Goal: Task Accomplishment & Management: Use online tool/utility

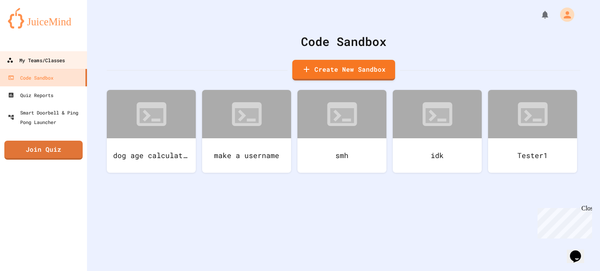
click at [65, 56] on div "My Teams/Classes" at bounding box center [36, 60] width 58 height 10
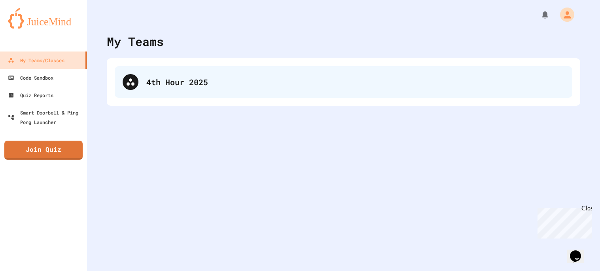
click at [205, 90] on div "4th Hour 2025" at bounding box center [344, 82] width 458 height 32
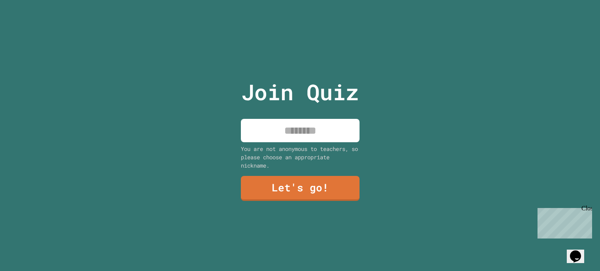
click at [305, 133] on input at bounding box center [300, 130] width 119 height 23
type input "*****"
click at [329, 185] on link "Let's go!" at bounding box center [300, 188] width 121 height 26
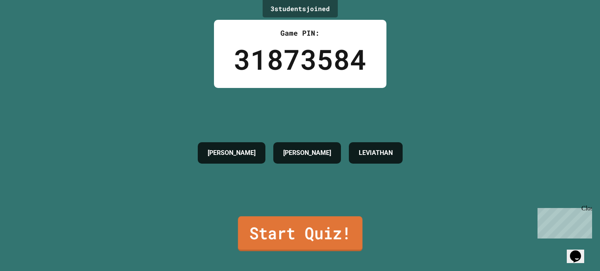
click at [294, 230] on link "Start Quiz!" at bounding box center [300, 233] width 125 height 35
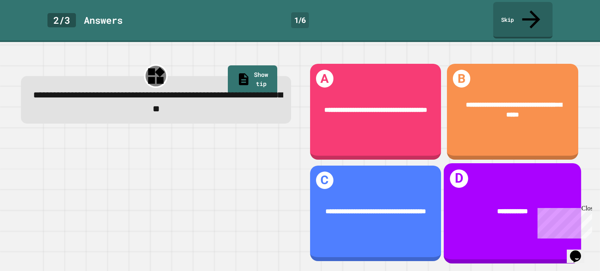
click at [489, 196] on div "**********" at bounding box center [513, 211] width 138 height 38
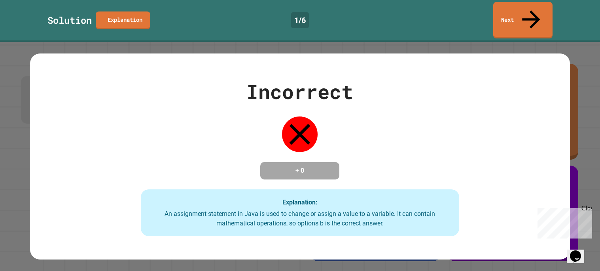
click at [368, 182] on div "Incorrect + 0 Explanation: An assignment statement in Java is used to change or…" at bounding box center [299, 156] width 455 height 159
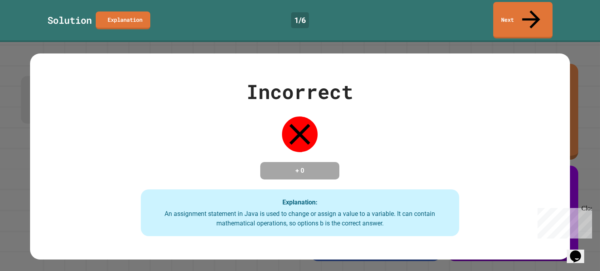
click at [368, 182] on div "Incorrect + 0 Explanation: An assignment statement in Java is used to change or…" at bounding box center [299, 156] width 455 height 159
click at [423, 53] on div "Incorrect + 0 Explanation: An assignment statement in Java is used to change or…" at bounding box center [300, 156] width 540 height 206
click at [535, 9] on icon at bounding box center [531, 18] width 27 height 28
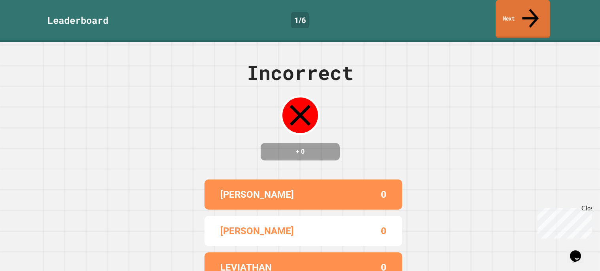
click at [533, 7] on icon at bounding box center [530, 18] width 25 height 28
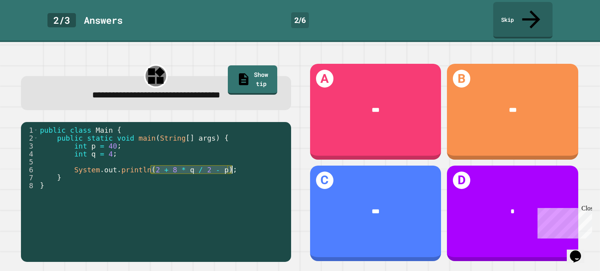
drag, startPoint x: 151, startPoint y: 150, endPoint x: 231, endPoint y: 148, distance: 80.3
click at [231, 148] on div "public class Main { public static void main ( String [ ] args ) { int p = 40 ; …" at bounding box center [162, 205] width 249 height 158
type textarea "**********"
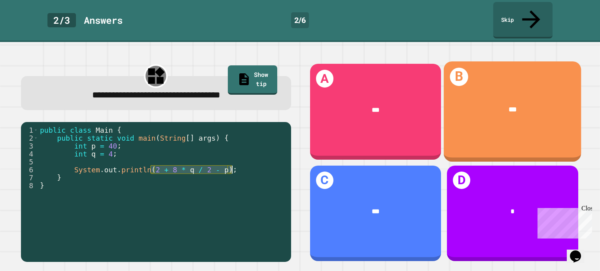
click at [470, 101] on div "***" at bounding box center [513, 110] width 138 height 38
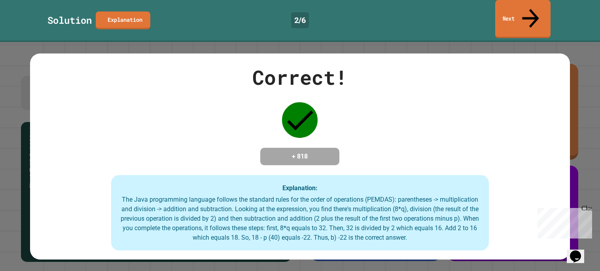
click at [514, 10] on link "Next" at bounding box center [522, 19] width 55 height 38
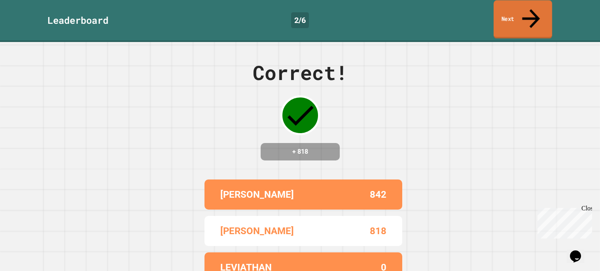
click at [513, 10] on link "Next" at bounding box center [523, 19] width 59 height 38
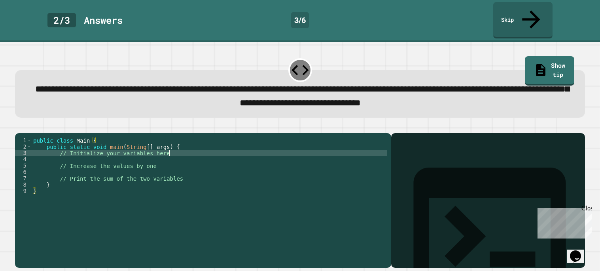
click at [256, 143] on div "public class Main { public static void main ( String [ ] args ) { // Initialize…" at bounding box center [210, 206] width 356 height 139
type textarea "**********"
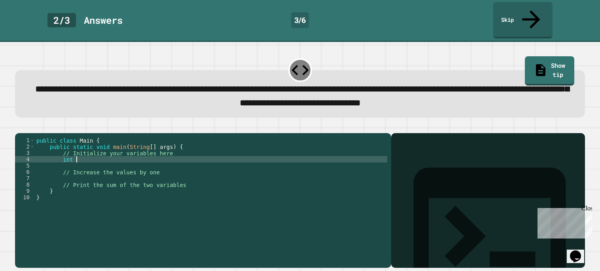
scroll to position [0, 2]
type textarea "*********"
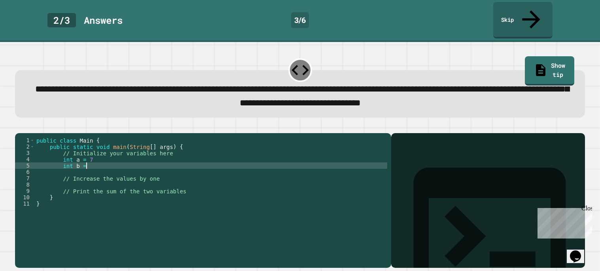
type textarea "*********"
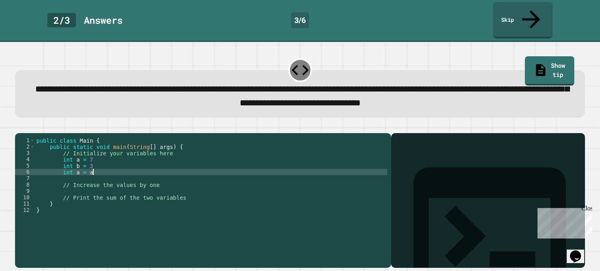
scroll to position [0, 3]
type textarea "**********"
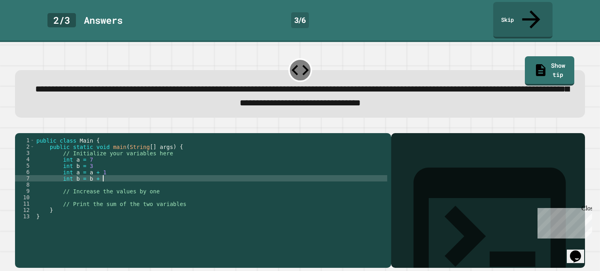
type textarea "**********"
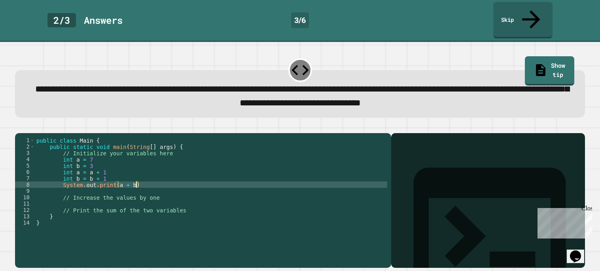
scroll to position [0, 6]
click at [149, 180] on div "public class Main { public static void main ( String [ ] args ) { // Initialize…" at bounding box center [211, 206] width 353 height 139
click at [139, 168] on div "public class Main { public static void main ( String [ ] args ) { // Initialize…" at bounding box center [211, 206] width 353 height 139
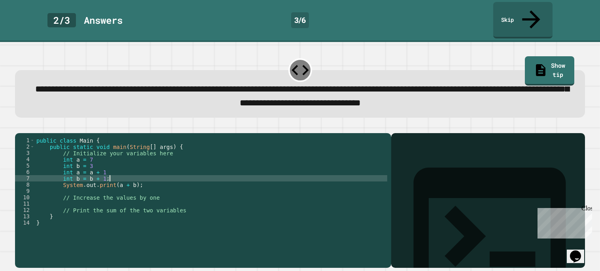
click at [130, 158] on div "public class Main { public static void main ( String [ ] args ) { // Initialize…" at bounding box center [211, 206] width 353 height 139
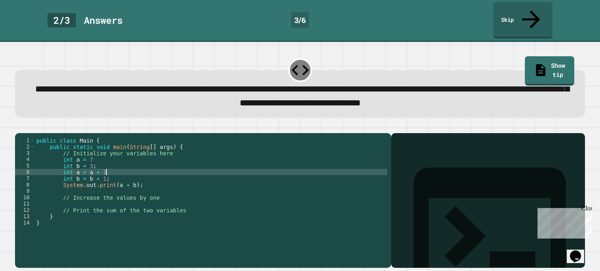
click at [132, 164] on div "public class Main { public static void main ( String [ ] args ) { // Initialize…" at bounding box center [211, 206] width 353 height 139
click at [107, 149] on div "public class Main { public static void main ( String [ ] args ) { // Initialize…" at bounding box center [211, 206] width 353 height 139
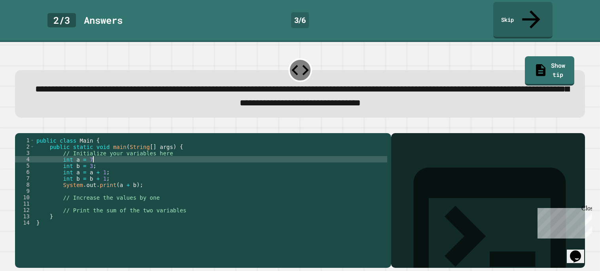
scroll to position [0, 3]
click at [27, 129] on icon "button" at bounding box center [24, 132] width 4 height 6
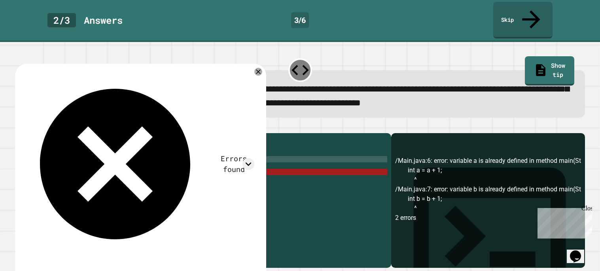
click at [90, 163] on div "public class Main { public static void main ( String [ ] args ) { // Initialize…" at bounding box center [211, 206] width 353 height 139
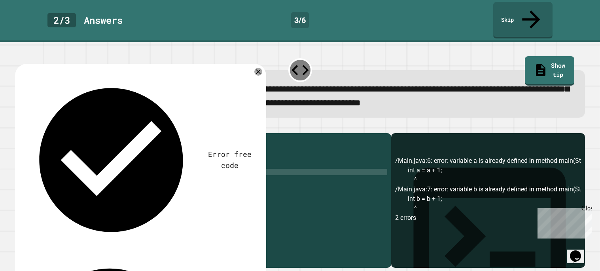
scroll to position [0, 4]
click at [108, 165] on div "public class Main { public static void main ( String [ ] args ) { // Initialize…" at bounding box center [211, 206] width 353 height 139
click at [90, 169] on div "public class Main { public static void main ( String [ ] args ) { // Initialize…" at bounding box center [211, 206] width 353 height 139
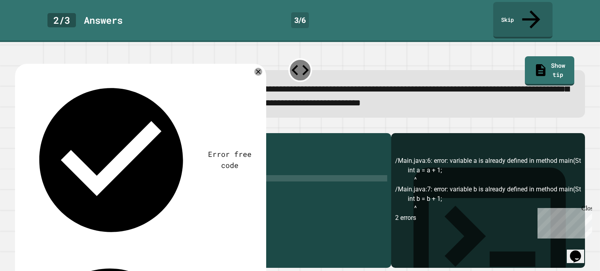
click at [110, 171] on div "public class Main { public static void main ( String [ ] args ) { // Initialize…" at bounding box center [211, 206] width 353 height 139
click at [19, 127] on icon "button" at bounding box center [19, 127] width 0 height 0
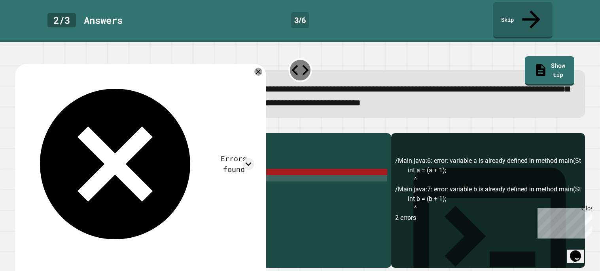
click at [110, 165] on div "public class Main { public static void main ( String [ ] args ) { // Initialize…" at bounding box center [211, 206] width 353 height 139
click at [112, 164] on div "public class Main { public static void main ( String [ ] args ) { // Initialize…" at bounding box center [211, 206] width 353 height 139
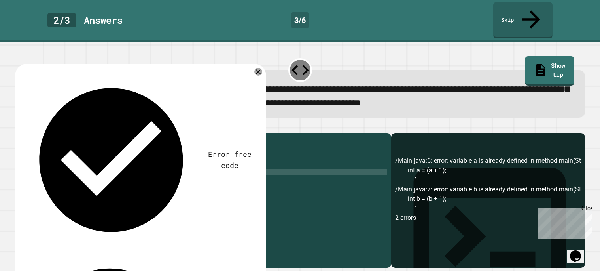
scroll to position [0, 3]
drag, startPoint x: 112, startPoint y: 170, endPoint x: 83, endPoint y: 170, distance: 28.9
click at [83, 170] on div "public class Main { public static void main ( String [ ] args ) { // Initialize…" at bounding box center [211, 206] width 353 height 139
click at [27, 129] on icon "button" at bounding box center [24, 132] width 4 height 6
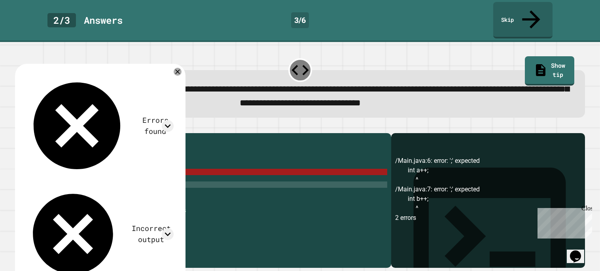
click at [135, 176] on div "public class Main { public static void main ( String [ ] args ) { // Initialize…" at bounding box center [211, 206] width 353 height 139
click at [122, 177] on div "public class Main { public static void main ( String [ ] args ) { // Initialize…" at bounding box center [211, 206] width 353 height 139
click at [19, 127] on icon "button" at bounding box center [19, 127] width 0 height 0
click at [556, 55] on link "Show tip" at bounding box center [550, 70] width 50 height 30
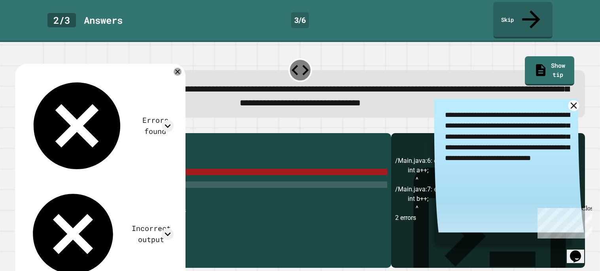
click at [575, 100] on link at bounding box center [573, 105] width 11 height 11
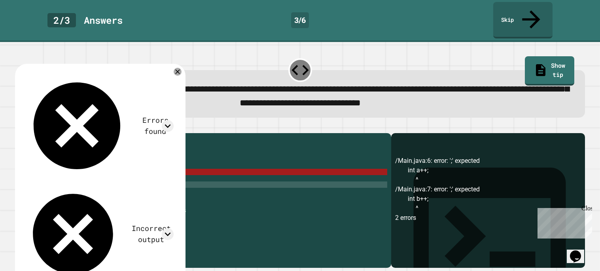
click at [137, 176] on div "public class Main { public static void main ( String [ ] args ) { // Initialize…" at bounding box center [211, 206] width 353 height 139
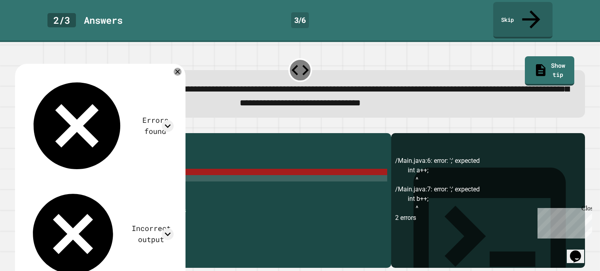
click at [90, 169] on div "public class Main { public static void main ( String [ ] args ) { // Initialize…" at bounding box center [211, 206] width 353 height 139
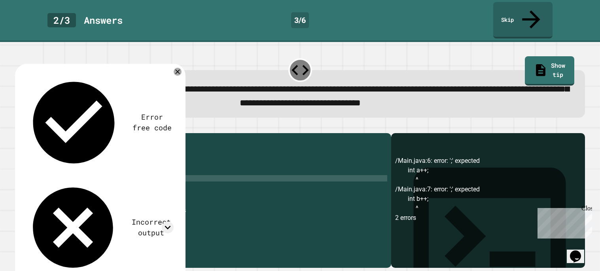
scroll to position [0, 5]
click at [99, 164] on div "public class Main { public static void main ( String [ ] args ) { // Initialize…" at bounding box center [211, 206] width 353 height 139
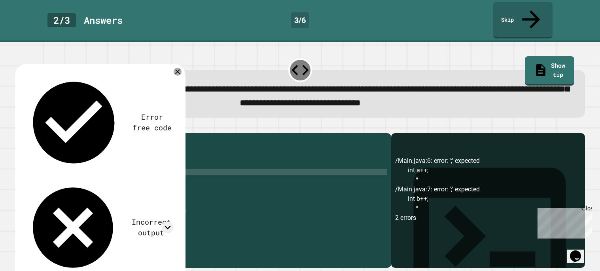
scroll to position [0, 4]
click at [549, 55] on link "Show tip" at bounding box center [550, 70] width 48 height 30
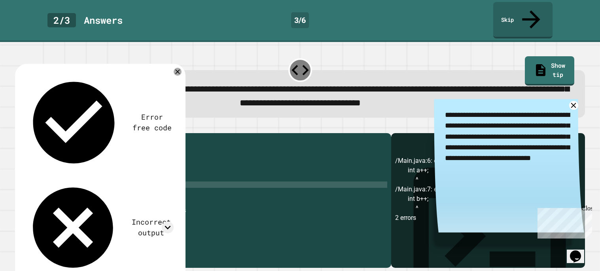
click at [137, 178] on div "public class Main { public static void main ( String [ ] args ) { // Initialize…" at bounding box center [211, 206] width 353 height 139
click at [19, 127] on icon "button" at bounding box center [19, 127] width 0 height 0
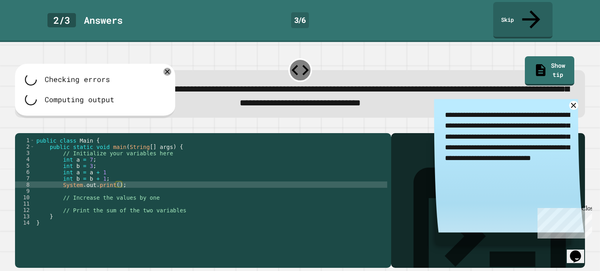
click at [119, 178] on div "public class Main { public static void main ( String [ ] args ) { // Initialize…" at bounding box center [211, 206] width 353 height 139
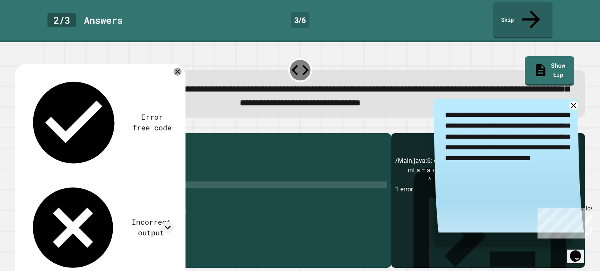
scroll to position [0, 7]
click at [19, 127] on button "button" at bounding box center [19, 127] width 0 height 0
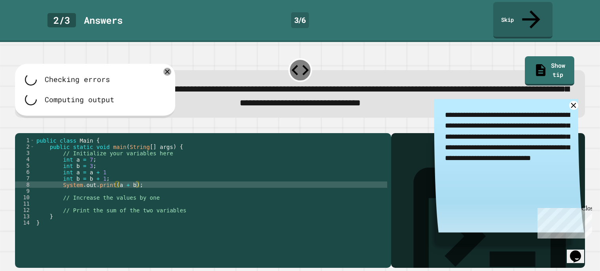
click at [137, 163] on div "public class Main { public static void main ( String [ ] args ) { // Initialize…" at bounding box center [211, 206] width 353 height 139
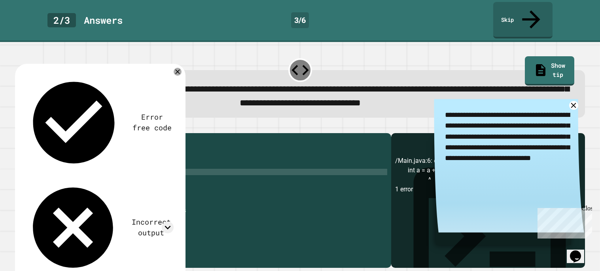
scroll to position [0, 5]
click at [19, 127] on icon "button" at bounding box center [19, 127] width 0 height 0
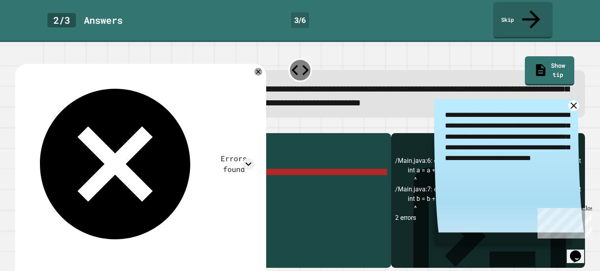
click at [572, 100] on icon at bounding box center [573, 105] width 11 height 11
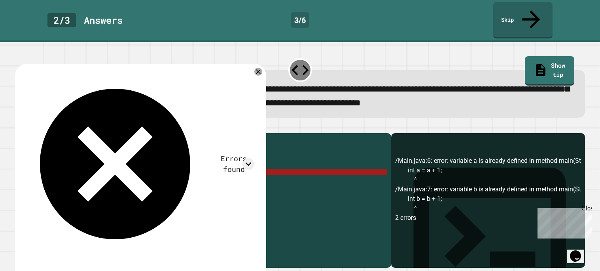
drag, startPoint x: 76, startPoint y: 165, endPoint x: 65, endPoint y: 165, distance: 10.7
click at [65, 165] on div "public class Main { public static void main ( String [ ] args ) { // Initialize…" at bounding box center [211, 206] width 353 height 139
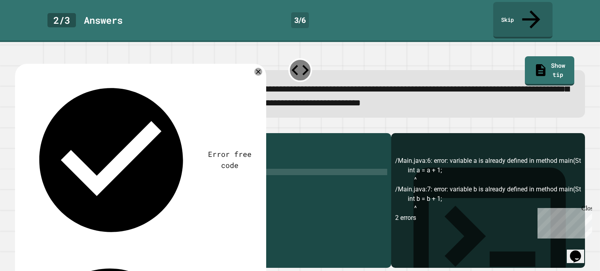
scroll to position [0, 4]
click at [75, 170] on div "public class Main { public static void main ( String [ ] args ) { // Initialize…" at bounding box center [211, 206] width 353 height 139
type textarea "**********"
click at [19, 127] on icon "button" at bounding box center [19, 127] width 0 height 0
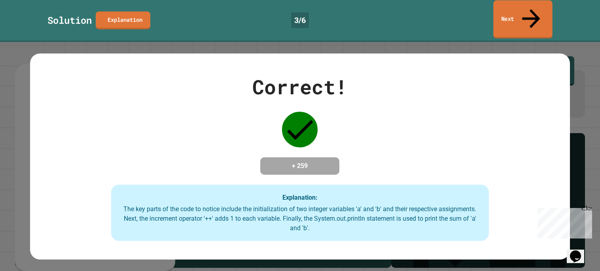
click at [530, 2] on link "Next" at bounding box center [522, 19] width 59 height 38
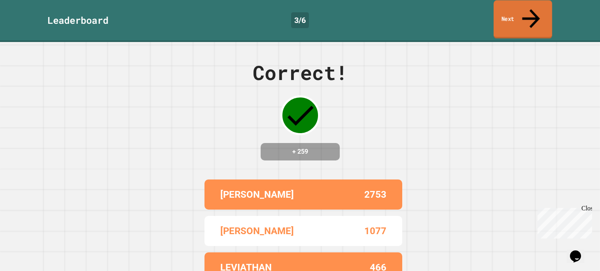
click at [518, 15] on link "Next" at bounding box center [523, 19] width 59 height 38
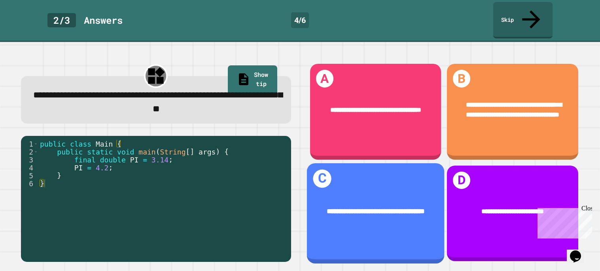
click at [367, 230] on div "**********" at bounding box center [376, 211] width 138 height 38
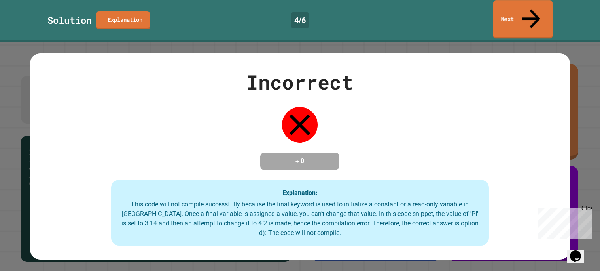
click at [512, 8] on link "Next" at bounding box center [523, 19] width 60 height 38
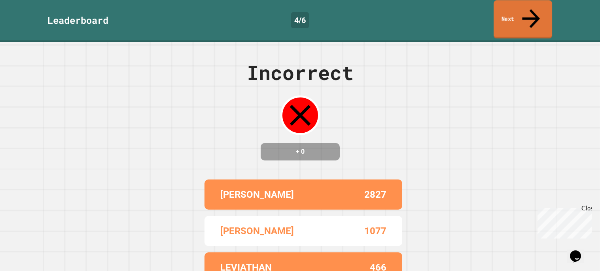
click at [514, 4] on link "Next" at bounding box center [523, 19] width 59 height 38
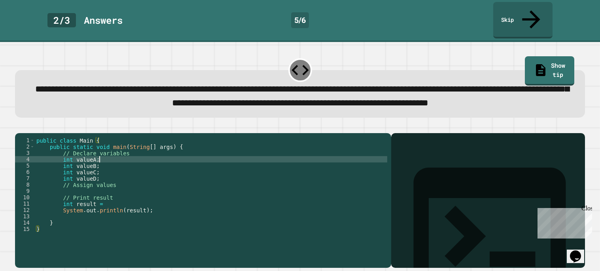
click at [124, 164] on div "public class Main { public static void main ( String [ ] args ) { // Declare va…" at bounding box center [211, 200] width 353 height 127
click at [120, 173] on div "public class Main { public static void main ( String [ ] args ) { // Declare va…" at bounding box center [211, 200] width 353 height 127
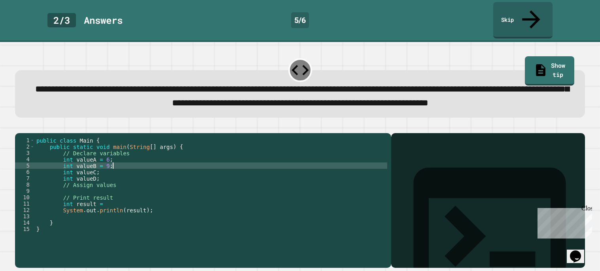
click at [121, 178] on div "public class Main { public static void main ( String [ ] args ) { // Declare va…" at bounding box center [211, 200] width 353 height 127
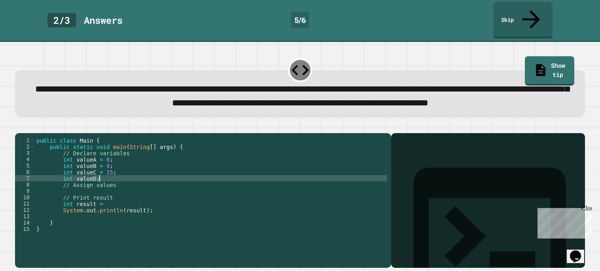
click at [125, 185] on div "public class Main { public static void main ( String [ ] args ) { // Declare va…" at bounding box center [211, 200] width 353 height 127
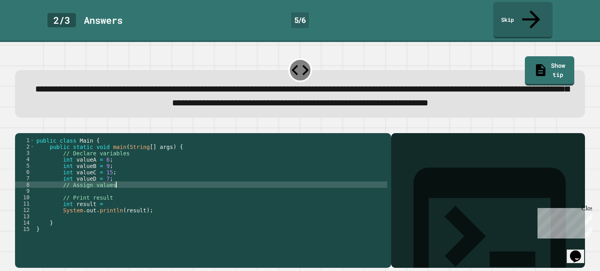
click at [133, 190] on div "public class Main { public static void main ( String [ ] args ) { // Declare va…" at bounding box center [211, 200] width 353 height 127
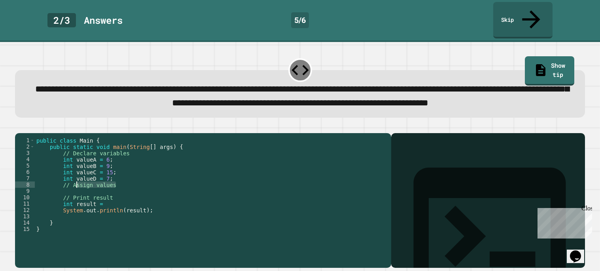
drag, startPoint x: 133, startPoint y: 190, endPoint x: 73, endPoint y: 193, distance: 60.2
click at [73, 193] on div "public class Main { public static void main ( String [ ] args ) { // Declare va…" at bounding box center [211, 200] width 353 height 127
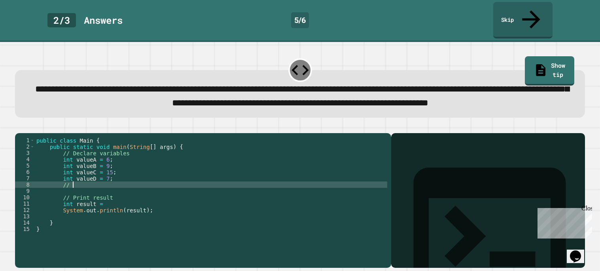
scroll to position [0, 2]
type textarea "*"
click at [108, 209] on div "public class Main { public static void main ( String [ ] args ) { // Declare va…" at bounding box center [211, 200] width 353 height 127
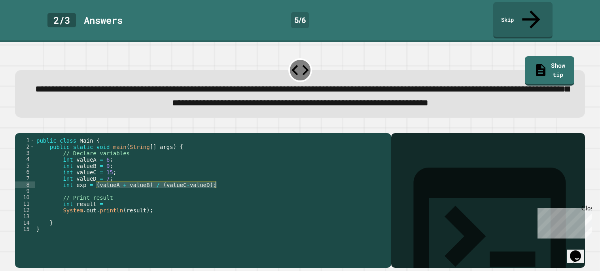
drag, startPoint x: 97, startPoint y: 192, endPoint x: 225, endPoint y: 190, distance: 128.6
click at [225, 190] on div "public class Main { public static void main ( String [ ] args ) { // Declare va…" at bounding box center [211, 200] width 353 height 127
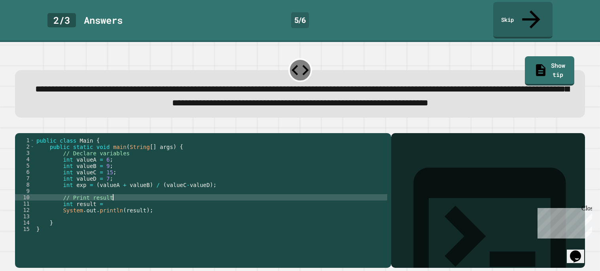
click at [194, 203] on div "public class Main { public static void main ( String [ ] args ) { // Declare va…" at bounding box center [211, 200] width 353 height 127
click at [197, 210] on div "public class Main { public static void main ( String [ ] args ) { // Declare va…" at bounding box center [211, 200] width 353 height 127
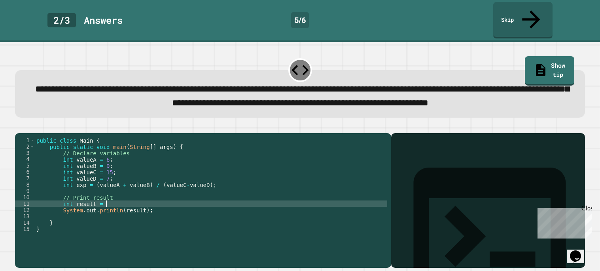
paste textarea "**********"
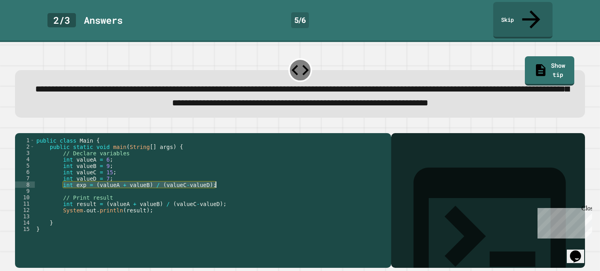
drag, startPoint x: 63, startPoint y: 193, endPoint x: 243, endPoint y: 190, distance: 180.9
click at [243, 190] on div "public class Main { public static void main ( String [ ] args ) { // Declare va…" at bounding box center [211, 200] width 353 height 127
type textarea "**********"
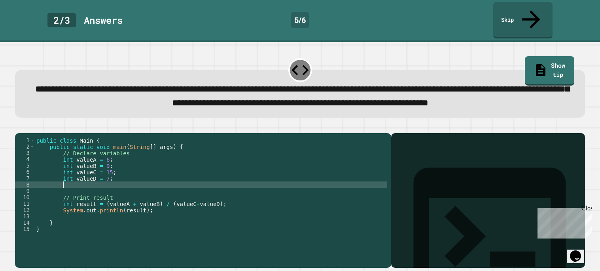
scroll to position [0, 1]
click at [19, 127] on icon "button" at bounding box center [19, 127] width 0 height 0
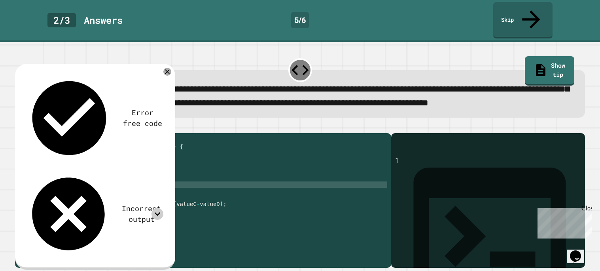
click at [157, 208] on icon at bounding box center [158, 214] width 12 height 12
click at [152, 208] on div "public class Main { public static void main ( String [ ] args ) { // Declare va…" at bounding box center [211, 200] width 353 height 127
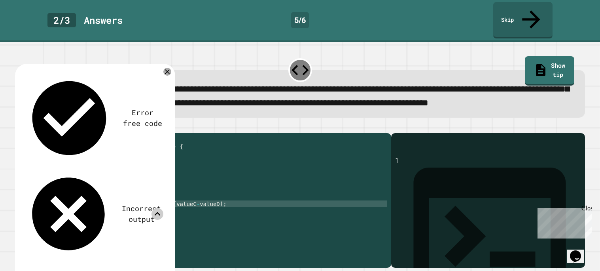
click at [201, 211] on div "public class Main { public static void main ( String [ ] args ) { // Declare va…" at bounding box center [211, 200] width 353 height 127
click at [166, 64] on div "Error free code 1 Incorrect output Expected output 3 My output 1" at bounding box center [95, 189] width 160 height 250
click at [167, 67] on div at bounding box center [167, 71] width 9 height 9
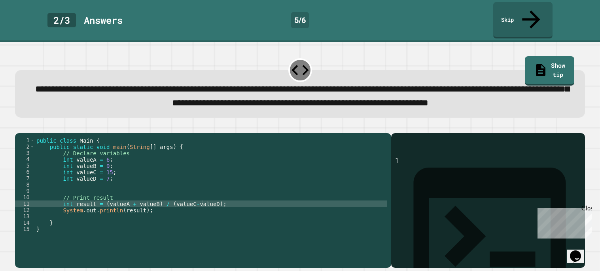
click at [109, 184] on div "public class Main { public static void main ( String [ ] args ) { // Declare va…" at bounding box center [211, 200] width 353 height 127
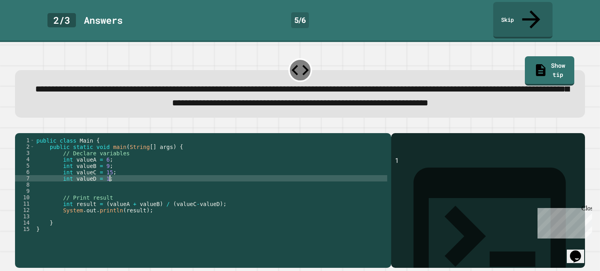
scroll to position [0, 5]
type textarea "**********"
click at [19, 127] on icon "button" at bounding box center [19, 127] width 0 height 0
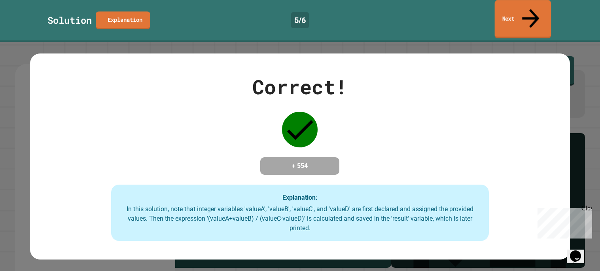
click at [520, 9] on link "Next" at bounding box center [523, 19] width 57 height 38
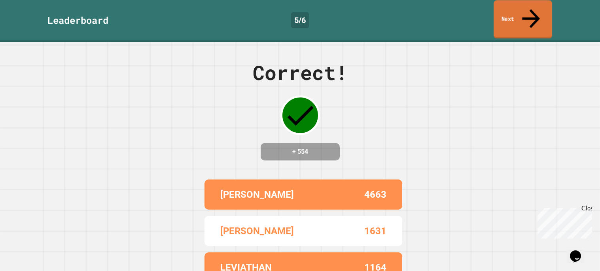
click at [518, 8] on link "Next" at bounding box center [523, 19] width 59 height 38
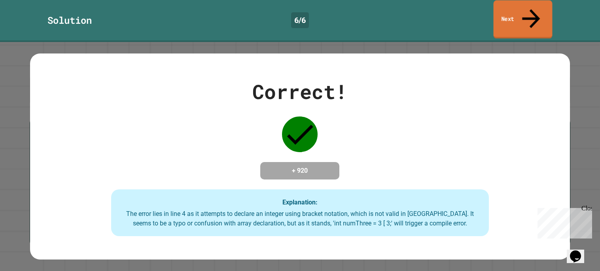
click at [510, 8] on link "Next" at bounding box center [523, 19] width 59 height 38
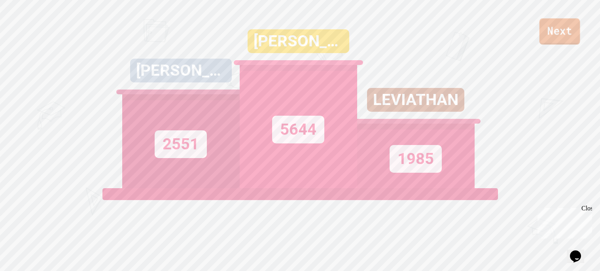
click at [553, 32] on link "Next" at bounding box center [560, 31] width 41 height 26
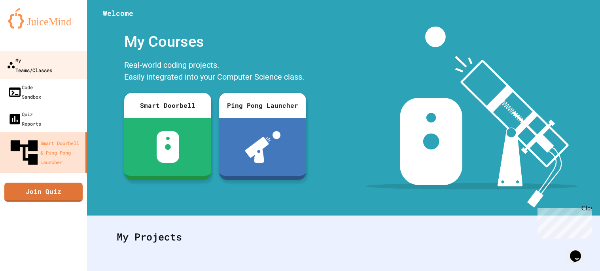
click at [52, 62] on div "My Teams/Classes" at bounding box center [30, 64] width 46 height 19
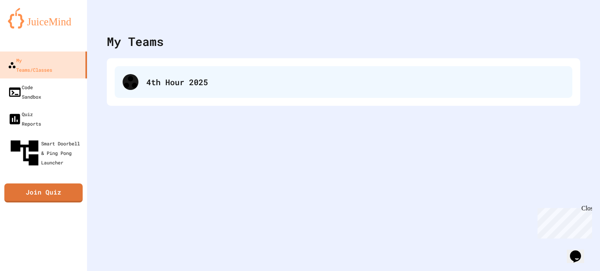
click at [193, 71] on div "4th Hour 2025" at bounding box center [344, 82] width 458 height 32
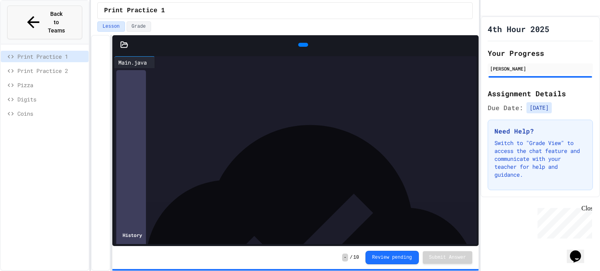
click at [47, 11] on span "Back to Teams" at bounding box center [56, 22] width 19 height 25
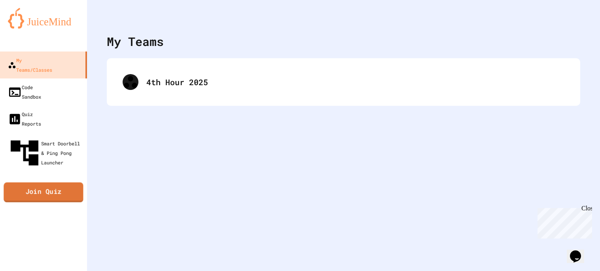
click at [43, 182] on link "Join Quiz" at bounding box center [44, 192] width 80 height 20
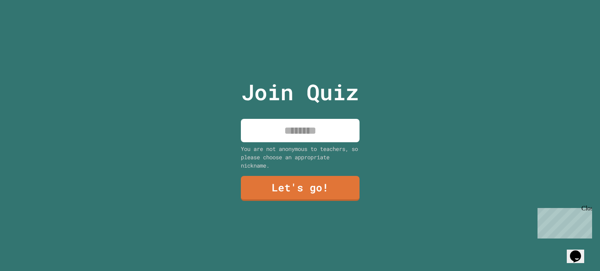
click at [340, 136] on input at bounding box center [300, 130] width 119 height 23
type input "*****"
click at [327, 182] on link "Let's go!" at bounding box center [300, 188] width 120 height 26
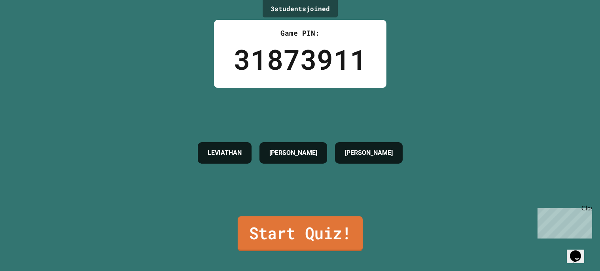
click at [312, 224] on link "Start Quiz!" at bounding box center [299, 233] width 125 height 35
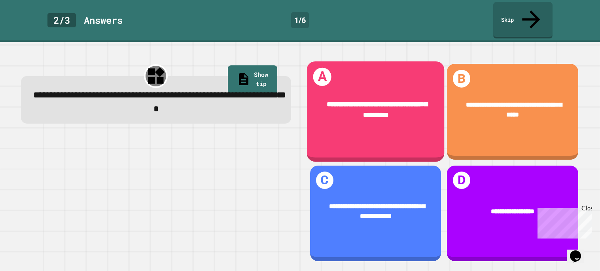
click at [410, 99] on div "**********" at bounding box center [376, 109] width 110 height 21
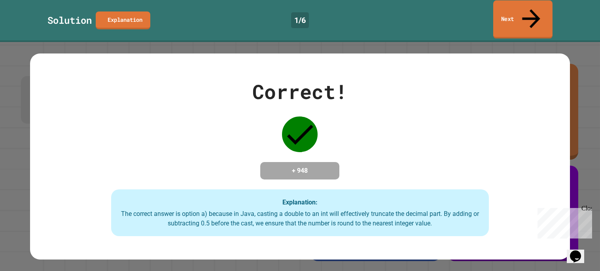
click at [520, 17] on link "Next" at bounding box center [522, 19] width 59 height 38
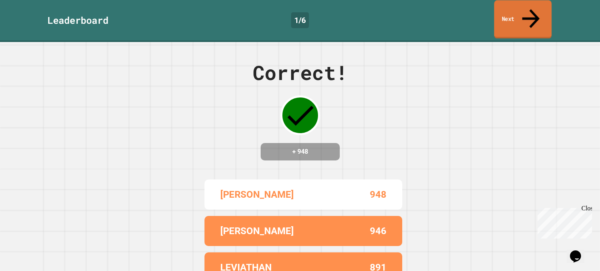
click at [543, 11] on link "Next" at bounding box center [522, 19] width 57 height 38
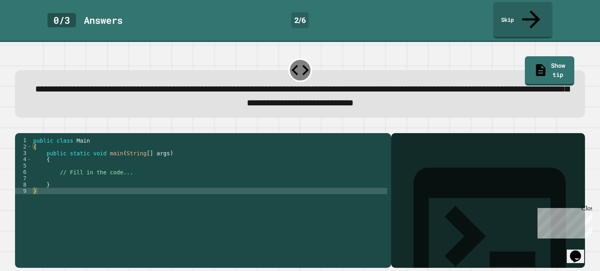
click at [147, 162] on div "public class Main { public static void main ( String [ ] args ) { // Fill in th…" at bounding box center [210, 206] width 356 height 139
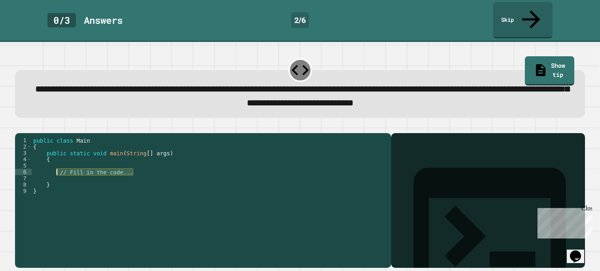
drag, startPoint x: 148, startPoint y: 163, endPoint x: 56, endPoint y: 165, distance: 92.2
click at [56, 165] on div "public class Main { public static void main ( String [ ] args ) { // Fill in th…" at bounding box center [210, 206] width 356 height 139
type textarea "**********"
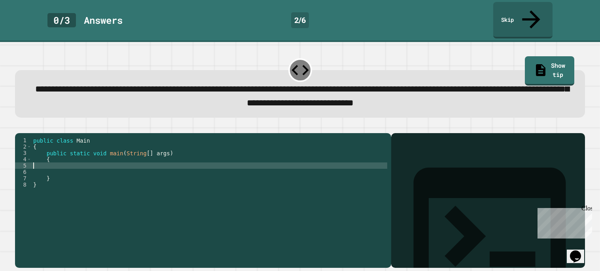
type textarea "*"
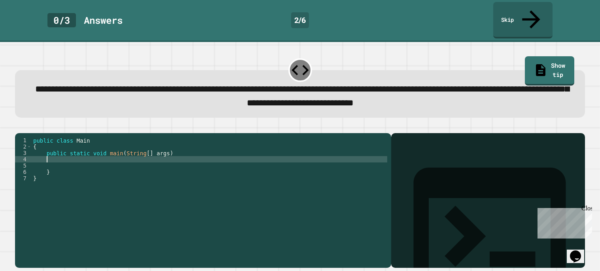
click at [35, 127] on icon "button" at bounding box center [35, 127] width 0 height 0
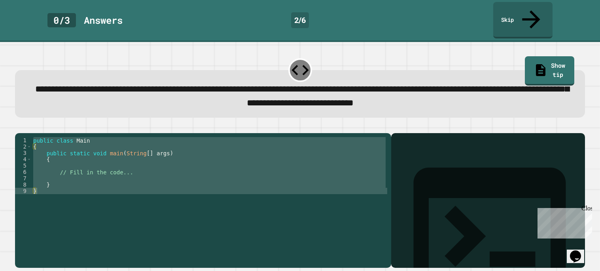
click at [132, 165] on div "public class Main { public static void main ( String [ ] args ) { // Fill in th…" at bounding box center [210, 200] width 356 height 127
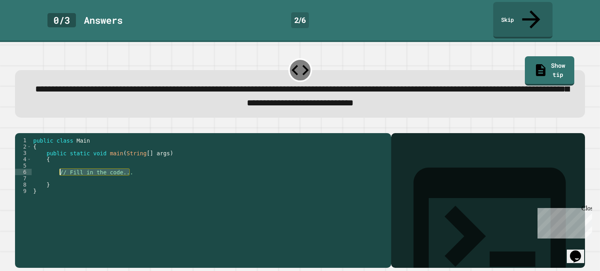
drag, startPoint x: 131, startPoint y: 165, endPoint x: 61, endPoint y: 164, distance: 69.7
click at [61, 164] on div "public class Main { public static void main ( String [ ] args ) { // Fill in th…" at bounding box center [210, 206] width 356 height 139
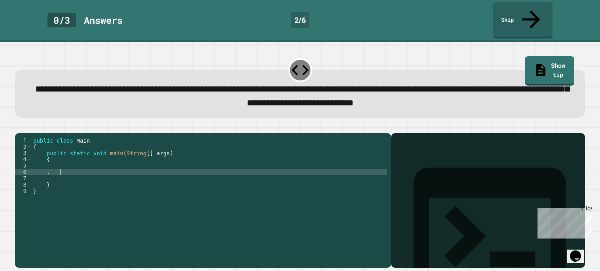
type textarea "*"
click at [70, 165] on div "public class Main { public static void main ( String [ ] args ) { . } }" at bounding box center [210, 206] width 356 height 139
type textarea "**********"
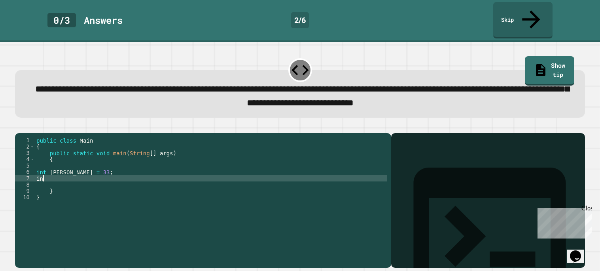
scroll to position [0, 0]
click at [35, 163] on div "public class Main { public static void main ( String [ ] args ) { int toOne = 3…" at bounding box center [211, 206] width 353 height 139
click at [37, 170] on div "public class Main { public static void main ( String [ ] args ) { int toOne = 3…" at bounding box center [211, 206] width 353 height 139
click at [68, 168] on div "public class Main { public static void main ( String [ ] args ) { int toOne = 3…" at bounding box center [211, 206] width 353 height 139
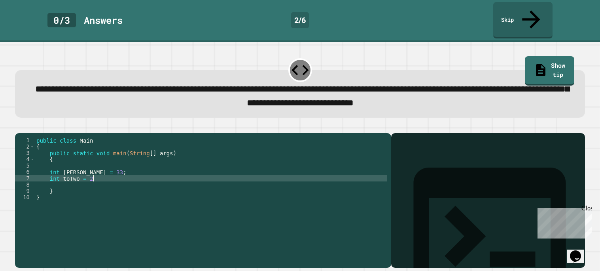
type textarea "**********"
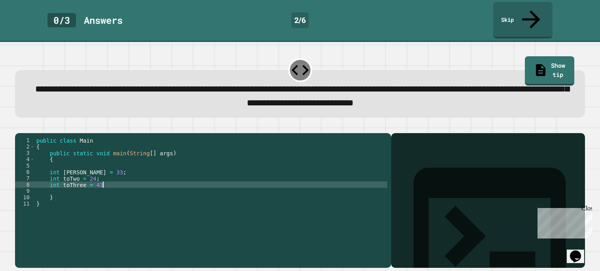
type textarea "**********"
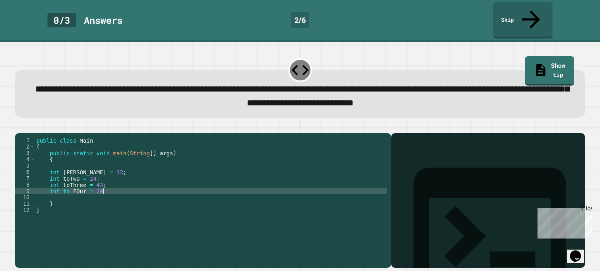
type textarea "**********"
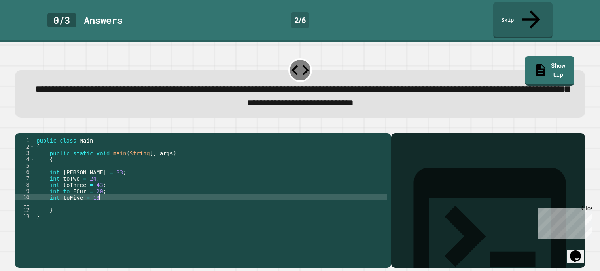
scroll to position [0, 4]
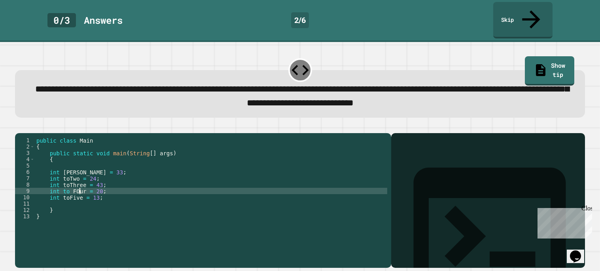
click at [80, 184] on div "public class Main { public static void main ( String [ ] args ) { int toOne = 3…" at bounding box center [211, 206] width 353 height 139
click at [115, 190] on div "public class Main { public static void main ( String [ ] args ) { int toOne = 3…" at bounding box center [211, 206] width 353 height 139
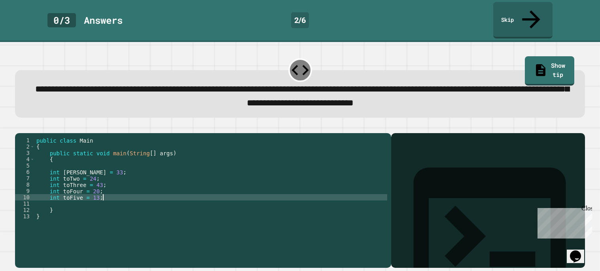
type textarea "**********"
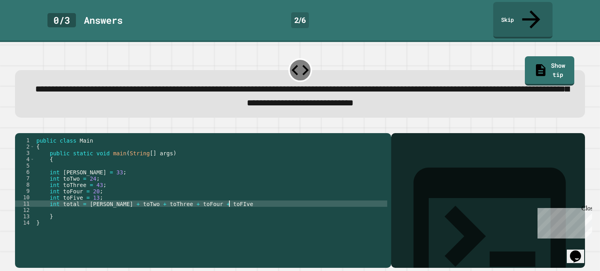
scroll to position [0, 13]
click at [220, 195] on div "public class Main { public static void main ( String [ ] args ) { int toOne = 3…" at bounding box center [211, 206] width 353 height 139
click at [90, 195] on div "public class Main { public static void main ( String [ ] args ) { int toOne = 3…" at bounding box center [211, 206] width 353 height 139
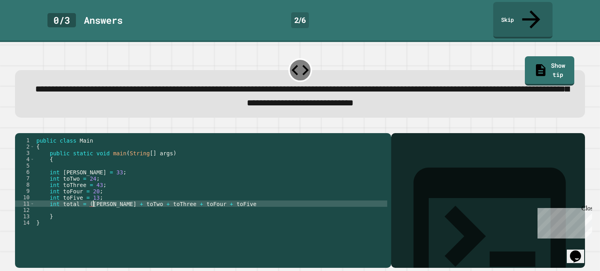
click at [252, 196] on div "public class Main { public static void main ( String [ ] args ) { int toOne = 3…" at bounding box center [211, 206] width 353 height 139
type textarea "**********"
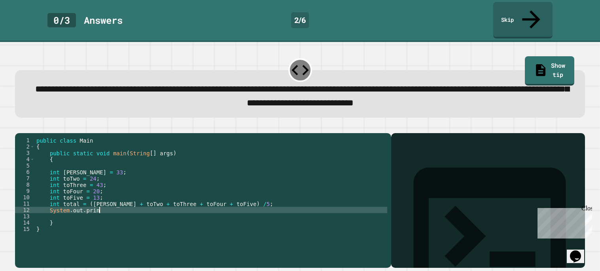
scroll to position [0, 4]
type textarea "**********"
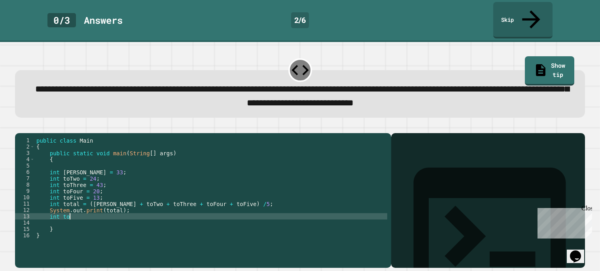
scroll to position [0, 2]
type textarea "*"
type textarea "**********"
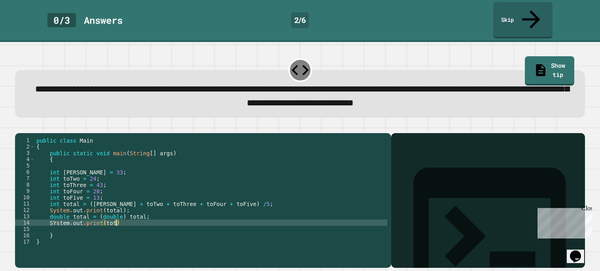
scroll to position [0, 5]
click at [134, 214] on div "public class Main { public static void main ( String [ ] args ) { int toOne = 3…" at bounding box center [211, 206] width 353 height 139
type textarea "**********"
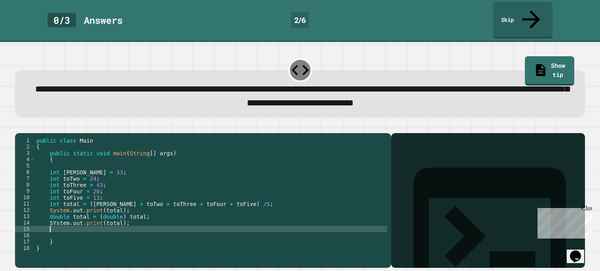
click at [56, 216] on div "public class Main { public static void main ( String [ ] args ) { int toOne = 3…" at bounding box center [211, 206] width 353 height 139
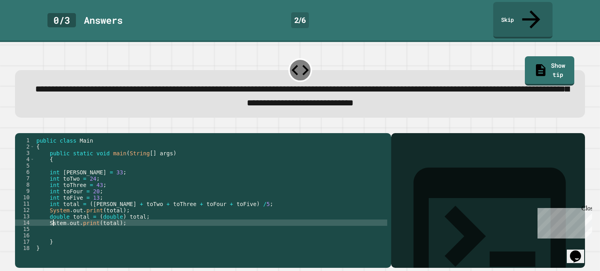
type textarea "**********"
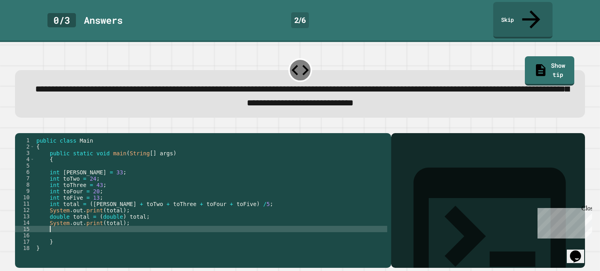
click at [61, 221] on div "public class Main { public static void main ( String [ ] args ) { int toOne = 3…" at bounding box center [211, 206] width 353 height 139
type textarea "**********"
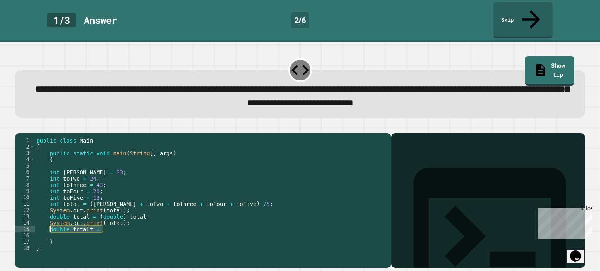
drag, startPoint x: 157, startPoint y: 220, endPoint x: 47, endPoint y: 220, distance: 110.0
click at [47, 220] on div "public class Main { public static void main ( String [ ] args ) { int toOne = 3…" at bounding box center [211, 206] width 353 height 139
click at [19, 127] on icon "button" at bounding box center [19, 127] width 0 height 0
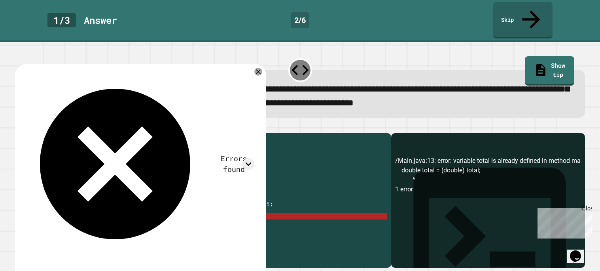
click at [70, 209] on div "public class Main { public static void main ( String [ ] args ) { int toOne = 3…" at bounding box center [211, 206] width 353 height 139
click at [114, 209] on div "public class Main { public static void main ( String [ ] args ) { int toOne = 3…" at bounding box center [211, 206] width 353 height 139
click at [129, 209] on div "public class Main { public static void main ( String [ ] args ) { int toOne = 3…" at bounding box center [211, 206] width 353 height 139
click at [107, 202] on div "public class Main { public static void main ( String [ ] args ) { int toOne = 3…" at bounding box center [211, 206] width 353 height 139
click at [118, 203] on div "public class Main { public static void main ( String [ ] args ) { int toOne = 3…" at bounding box center [211, 206] width 353 height 139
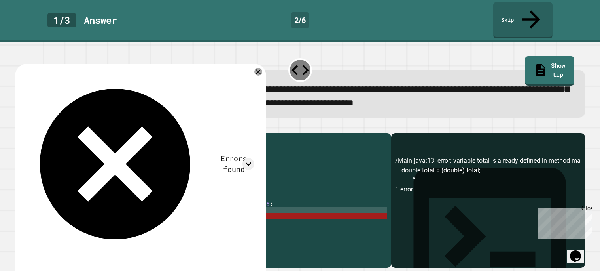
click at [87, 209] on div "public class Main { public static void main ( String [ ] args ) { int toOne = 3…" at bounding box center [211, 206] width 353 height 139
click at [129, 212] on div "public class Main { public static void main ( String [ ] args ) { int toOne = 3…" at bounding box center [211, 206] width 353 height 139
click at [138, 207] on div "public class Main { public static void main ( String [ ] args ) { int toOne = 3…" at bounding box center [211, 206] width 353 height 139
drag, startPoint x: 90, startPoint y: 208, endPoint x: 74, endPoint y: 207, distance: 15.8
click at [74, 207] on div "public class Main { public static void main ( String [ ] args ) { int toOne = 3…" at bounding box center [211, 206] width 353 height 139
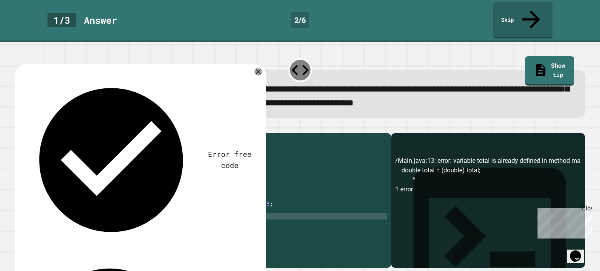
scroll to position [0, 4]
click at [19, 127] on button "button" at bounding box center [19, 127] width 0 height 0
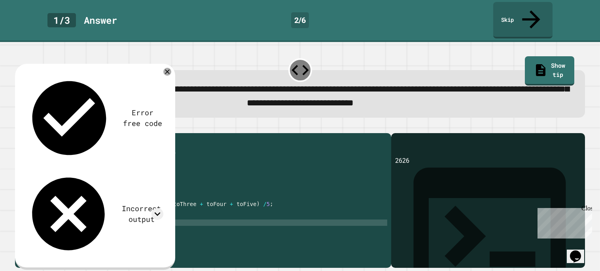
click at [103, 215] on div "public class Main { public static void main ( String [ ] args ) { int toOne = 3…" at bounding box center [211, 206] width 353 height 139
type textarea "**********"
click at [155, 215] on div "public class Main { public static void main ( String [ ] args ) { int toOne = 3…" at bounding box center [211, 206] width 353 height 139
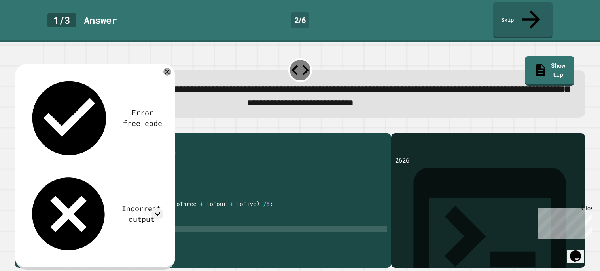
click at [93, 222] on div "public class Main { public static void main ( String [ ] args ) { int toOne = 3…" at bounding box center [211, 206] width 353 height 139
click at [158, 221] on div "public class Main { public static void main ( String [ ] args ) { int toOne = 3…" at bounding box center [211, 206] width 353 height 139
type textarea "**********"
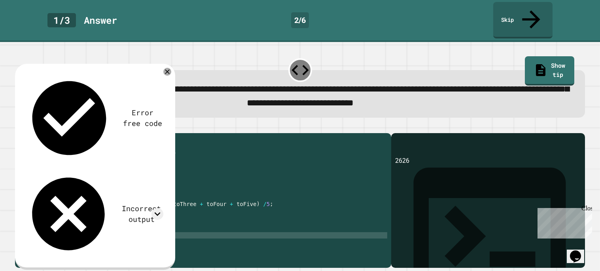
click at [19, 127] on icon "button" at bounding box center [19, 127] width 0 height 0
click at [152, 208] on icon at bounding box center [158, 214] width 12 height 12
click at [93, 208] on div "public class Main { public static void main ( String [ ] args ) { int toOne = 3…" at bounding box center [211, 206] width 353 height 139
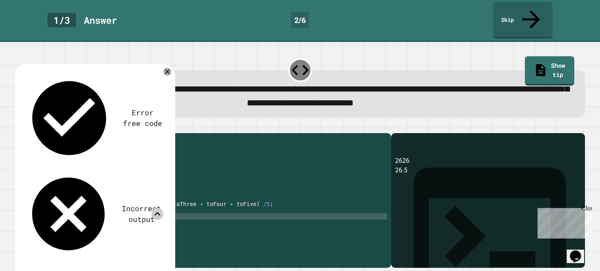
click at [75, 209] on div "public class Main { public static void main ( String [ ] args ) { int toOne = 3…" at bounding box center [211, 206] width 353 height 139
click at [119, 209] on div "public class Main { public static void main ( String [ ] args ) { int toOne = 3…" at bounding box center [211, 206] width 353 height 139
drag, startPoint x: 91, startPoint y: 197, endPoint x: 112, endPoint y: 194, distance: 20.7
click at [112, 194] on div "public class Main { public static void main ( String [ ] args ) { int toOne = 3…" at bounding box center [211, 206] width 353 height 139
click at [88, 194] on div "public class Main { public static void main ( String [ ] args ) { int toOne = 3…" at bounding box center [211, 206] width 353 height 139
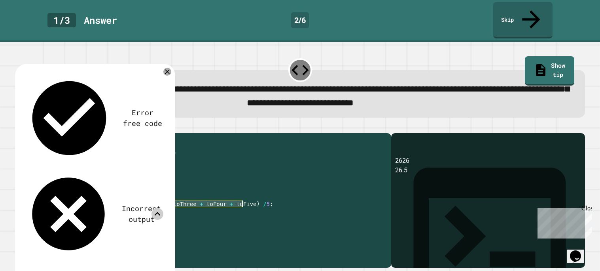
drag, startPoint x: 89, startPoint y: 195, endPoint x: 242, endPoint y: 195, distance: 152.8
click at [242, 195] on div "public class Main { public static void main ( String [ ] args ) { int toOne = 3…" at bounding box center [211, 206] width 353 height 139
click at [127, 211] on div "public class Main { public static void main ( String [ ] args ) { int toOne = 3…" at bounding box center [211, 206] width 353 height 139
click at [122, 210] on div "public class Main { public static void main ( String [ ] args ) { int toOne = 3…" at bounding box center [211, 206] width 353 height 139
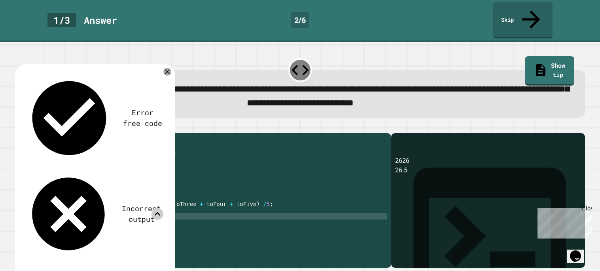
paste textarea "**********"
click at [98, 209] on div "public class Main { public static void main ( String [ ] args ) { int toOne = 3…" at bounding box center [211, 206] width 353 height 139
click at [165, 67] on icon at bounding box center [167, 71] width 9 height 9
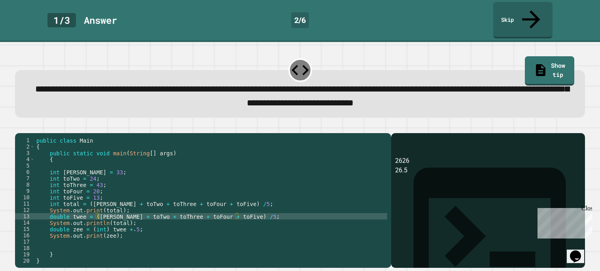
click at [19, 127] on icon "button" at bounding box center [19, 127] width 0 height 0
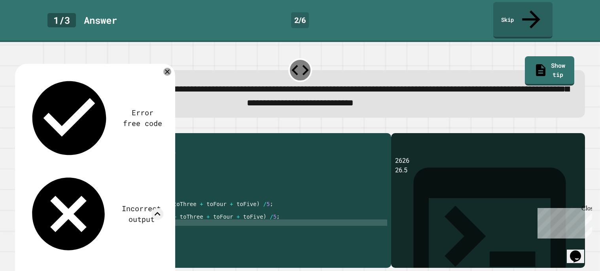
click at [110, 215] on div "public class Main { public static void main ( String [ ] args ) { int toOne = 3…" at bounding box center [211, 206] width 353 height 139
type textarea "**********"
click at [125, 212] on div "public class Main { public static void main ( String [ ] args ) { int toOne = 3…" at bounding box center [211, 206] width 353 height 139
click at [195, 216] on div "public class Main { public static void main ( String [ ] args ) { int toOne = 3…" at bounding box center [211, 206] width 353 height 139
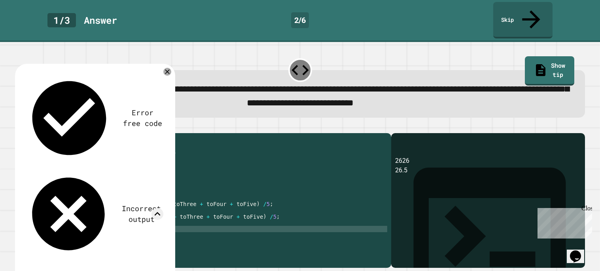
scroll to position [0, 5]
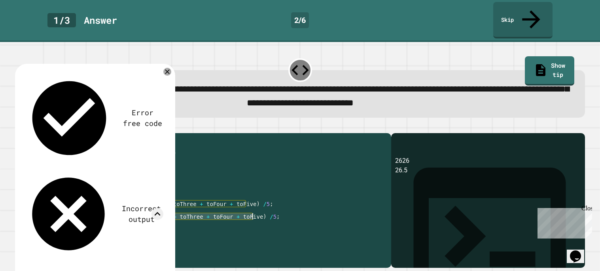
drag, startPoint x: 97, startPoint y: 209, endPoint x: 252, endPoint y: 209, distance: 154.7
click at [252, 209] on div "public class Main { public static void main ( String [ ] args ) { int toOne = 3…" at bounding box center [211, 206] width 353 height 139
click at [112, 222] on div "public class Main { public static void main ( String [ ] args ) { int toOne = 3…" at bounding box center [211, 206] width 353 height 139
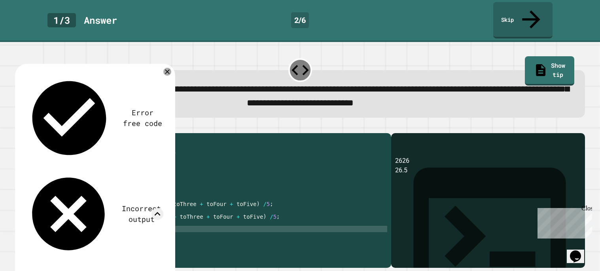
paste textarea "**********"
click at [116, 222] on div "public class Main { public static void main ( String [ ] args ) { int toOne = 3…" at bounding box center [211, 206] width 353 height 139
click at [259, 222] on div "public class Main { public static void main ( String [ ] args ) { int toOne = 3…" at bounding box center [211, 206] width 353 height 139
click at [167, 67] on icon at bounding box center [167, 71] width 9 height 9
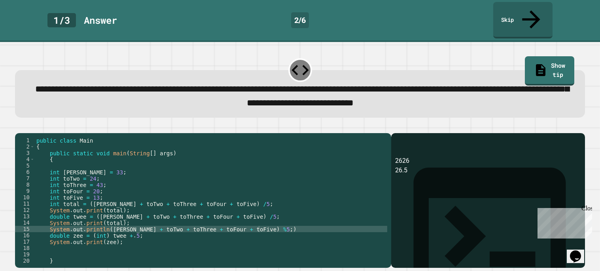
click at [26, 129] on icon "button" at bounding box center [24, 132] width 4 height 6
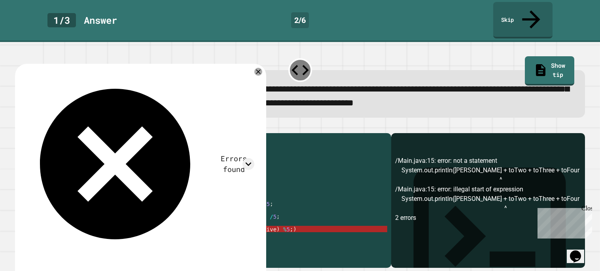
click at [110, 220] on div "public class Main { public static void main ( String [ ] args ) { int toOne = 3…" at bounding box center [211, 206] width 353 height 139
drag, startPoint x: 110, startPoint y: 221, endPoint x: 249, endPoint y: 220, distance: 138.9
click at [249, 220] on div "public class Main { public static void main ( String [ ] args ) { int toOne = 3…" at bounding box center [211, 206] width 353 height 139
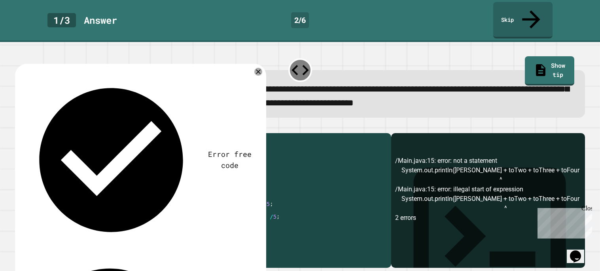
drag, startPoint x: 135, startPoint y: 222, endPoint x: 109, endPoint y: 220, distance: 25.8
click at [109, 220] on div "public class Main { public static void main ( String [ ] args ) { int toOne = 3…" at bounding box center [211, 206] width 353 height 139
type textarea "**********"
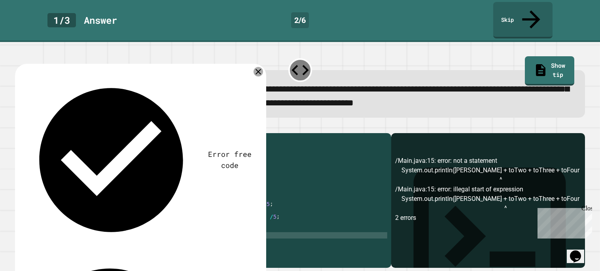
click at [260, 67] on icon at bounding box center [258, 71] width 9 height 9
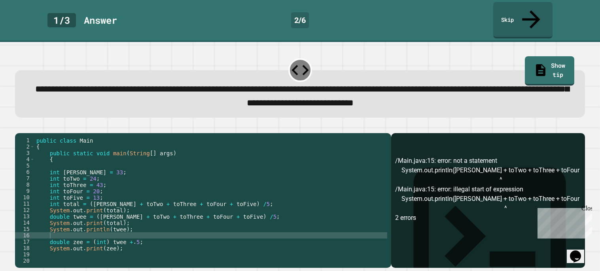
click at [19, 127] on icon "button" at bounding box center [19, 127] width 0 height 0
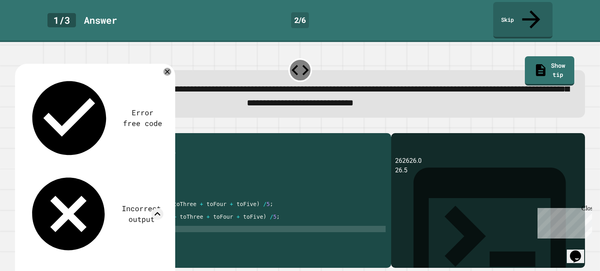
drag, startPoint x: 133, startPoint y: 230, endPoint x: 47, endPoint y: 222, distance: 85.4
click at [47, 222] on div "public class Main { public static void main ( String [ ] args ) { int toOne = 3…" at bounding box center [211, 206] width 353 height 139
type textarea "**********"
click at [95, 199] on div "public class Main { public static void main ( String [ ] args ) { int toOne = 3…" at bounding box center [211, 206] width 353 height 139
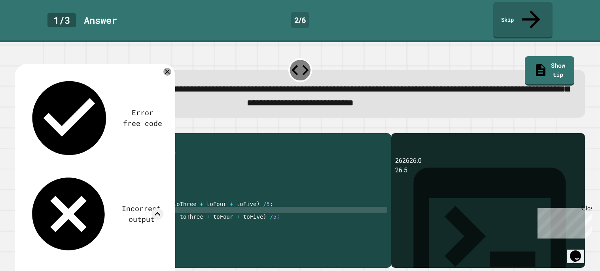
click at [130, 200] on div "public class Main { public static void main ( String [ ] args ) { int toOne = 3…" at bounding box center [211, 206] width 353 height 139
click at [120, 208] on div "public class Main { public static void main ( String [ ] args ) { int toOne = 3…" at bounding box center [211, 206] width 353 height 139
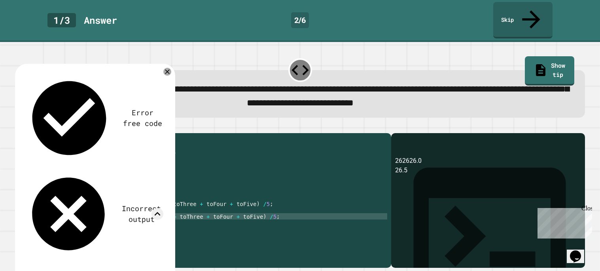
click at [96, 210] on div "public class Main { public static void main ( String [ ] args ) { int toOne = 3…" at bounding box center [211, 206] width 353 height 139
click at [96, 209] on div "public class Main { public static void main ( String [ ] args ) { int toOne = 3…" at bounding box center [211, 206] width 353 height 139
click at [282, 207] on div "public class Main { public static void main ( String [ ] args ) { int toOne = 3…" at bounding box center [211, 206] width 353 height 139
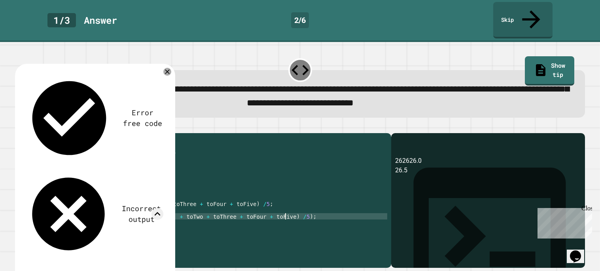
scroll to position [0, 17]
click at [167, 67] on icon at bounding box center [167, 71] width 9 height 9
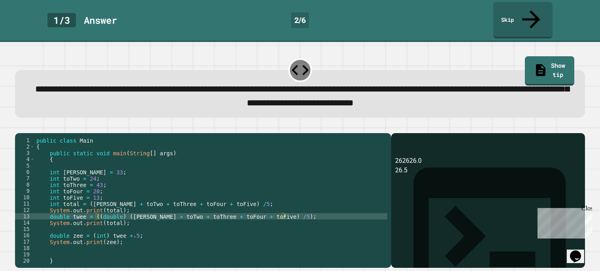
click at [19, 127] on icon "button" at bounding box center [19, 127] width 0 height 0
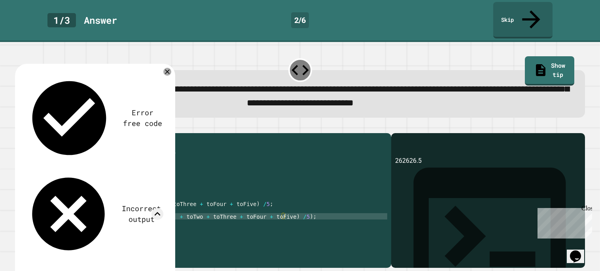
click at [150, 231] on div "public class Main { public static void main ( String [ ] args ) { int toOne = 3…" at bounding box center [211, 206] width 353 height 139
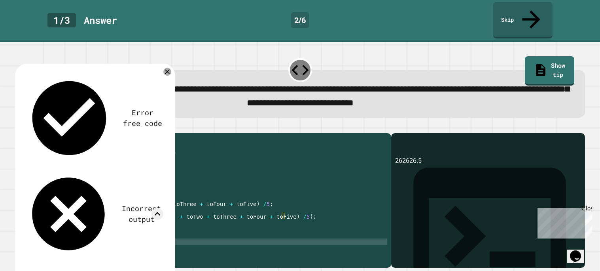
scroll to position [0, 6]
drag, startPoint x: 110, startPoint y: 228, endPoint x: 91, endPoint y: 227, distance: 19.4
click at [91, 227] on div "public class Main { public static void main ( String [ ] args ) { int toOne = 3…" at bounding box center [211, 206] width 353 height 139
type textarea "**********"
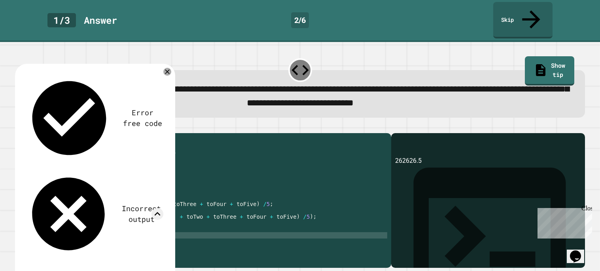
click at [129, 229] on div "public class Main { public static void main ( String [ ] args ) { int toOne = 3…" at bounding box center [211, 206] width 353 height 139
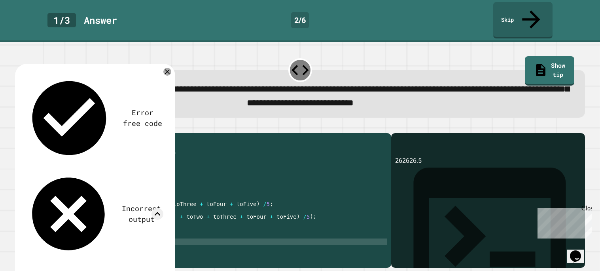
scroll to position [0, 3]
type textarea "*"
click at [110, 240] on div "public class Main { public static void main ( String [ ] args ) { int toOne = 3…" at bounding box center [211, 206] width 353 height 139
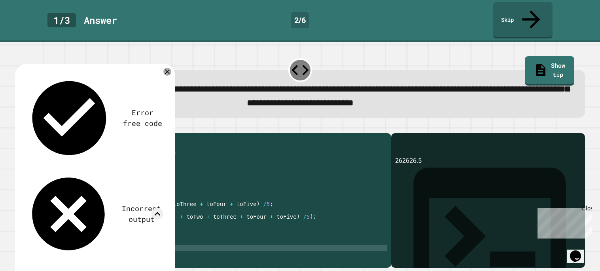
scroll to position [0, 5]
type textarea "**********"
click at [166, 69] on icon at bounding box center [168, 72] width 6 height 6
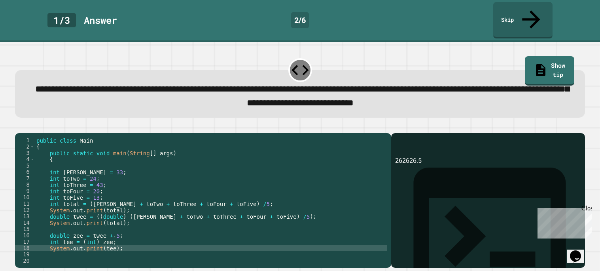
click at [19, 127] on icon "button" at bounding box center [19, 127] width 0 height 0
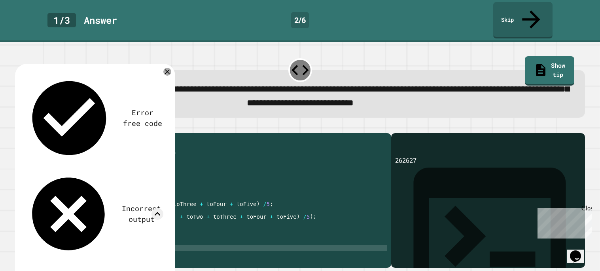
click at [75, 221] on div "public class Main { public static void main ( String [ ] args ) { int toOne = 3…" at bounding box center [211, 206] width 353 height 139
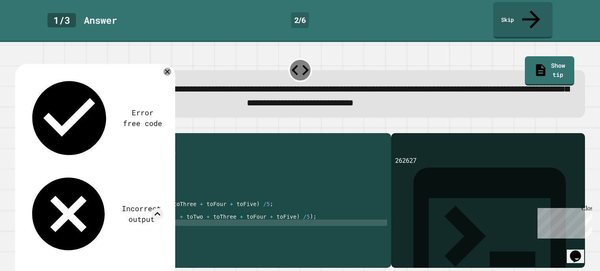
click at [205, 256] on div "**********" at bounding box center [201, 198] width 372 height 123
click at [546, 55] on link "Show tip" at bounding box center [549, 70] width 49 height 30
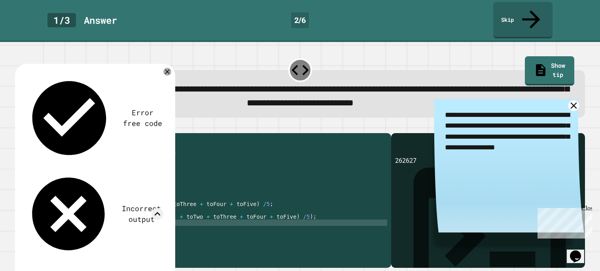
click at [571, 100] on icon at bounding box center [573, 105] width 11 height 11
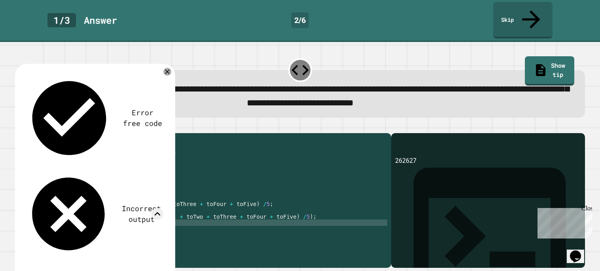
click at [117, 203] on div "public class Main { public static void main ( String [ ] args ) { int toOne = 3…" at bounding box center [211, 206] width 353 height 139
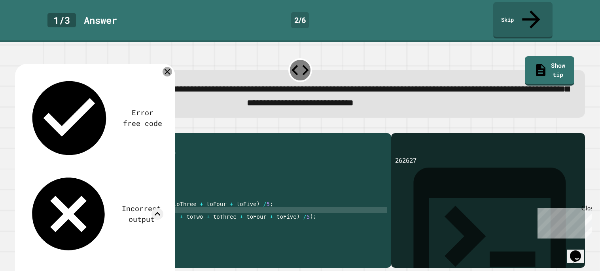
click at [165, 67] on icon at bounding box center [167, 71] width 9 height 9
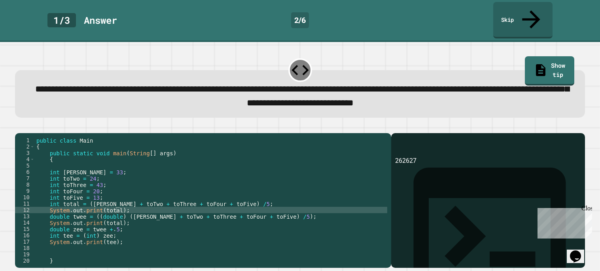
click at [106, 203] on div "public class Main { public static void main ( String [ ] args ) { int toOne = 3…" at bounding box center [211, 206] width 353 height 139
click at [144, 201] on div "public class Main { public static void main ( String [ ] args ) { int toOne = 3…" at bounding box center [211, 206] width 353 height 139
click at [131, 209] on div "public class Main { public static void main ( String [ ] args ) { int toOne = 3…" at bounding box center [211, 206] width 353 height 139
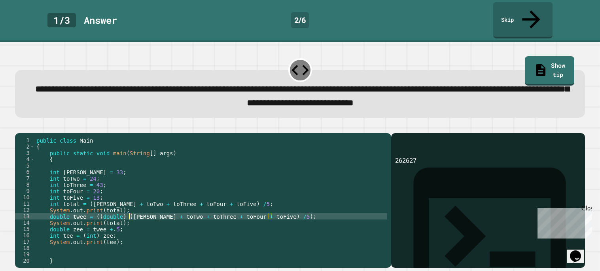
click at [101, 233] on div "public class Main { public static void main ( String [ ] args ) { int toOne = 3…" at bounding box center [211, 206] width 353 height 139
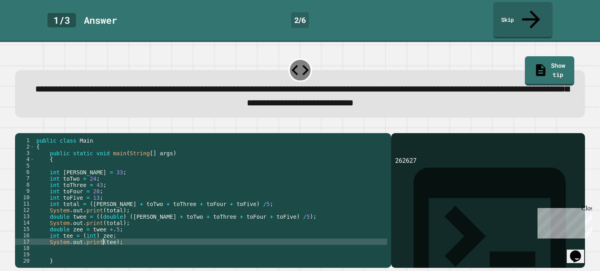
click at [104, 236] on div "public class Main { public static void main ( String [ ] args ) { int toOne = 3…" at bounding box center [211, 206] width 353 height 139
click at [125, 214] on div "public class Main { public static void main ( String [ ] args ) { int toOne = 3…" at bounding box center [211, 206] width 353 height 139
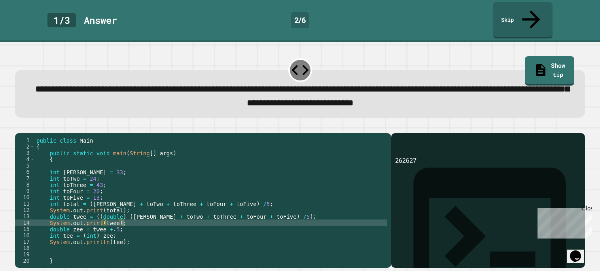
scroll to position [0, 6]
click at [19, 127] on icon "button" at bounding box center [19, 127] width 0 height 0
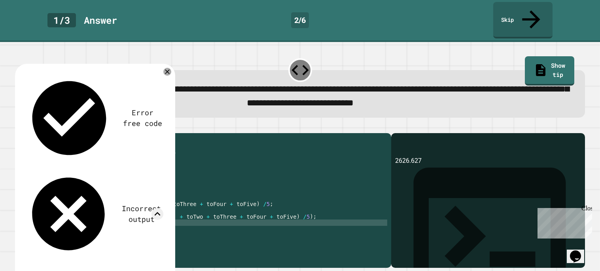
click at [102, 214] on div "public class Main { public static void main ( String [ ] args ) { int toOne = 3…" at bounding box center [211, 206] width 353 height 139
click at [102, 202] on div "public class Main { public static void main ( String [ ] args ) { int toOne = 3…" at bounding box center [211, 206] width 353 height 139
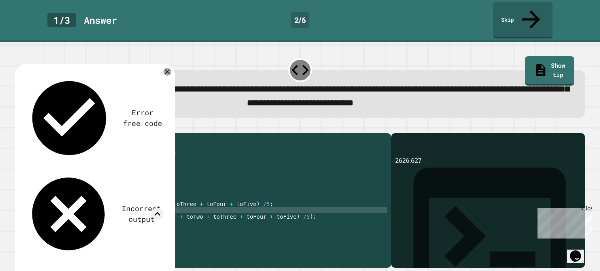
scroll to position [0, 5]
click at [110, 234] on div "public class Main { public static void main ( String [ ] args ) { int toOne = 3…" at bounding box center [211, 206] width 353 height 139
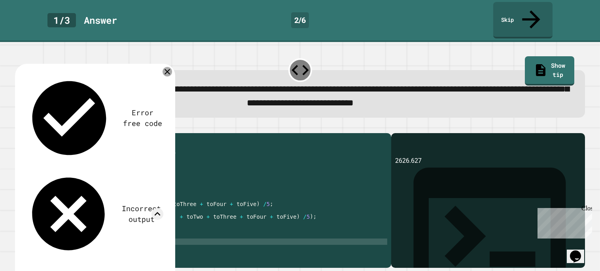
click at [167, 67] on icon at bounding box center [167, 71] width 9 height 9
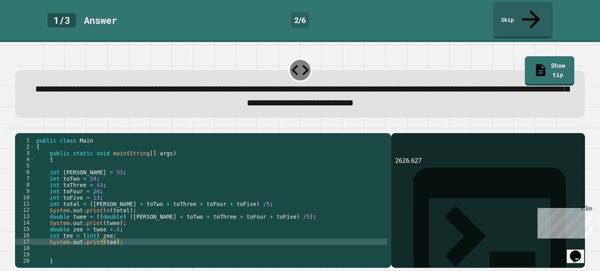
click at [19, 127] on button "button" at bounding box center [19, 127] width 0 height 0
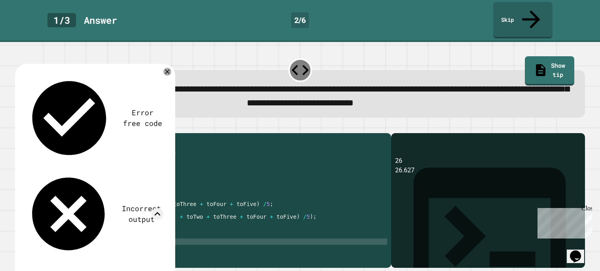
click at [104, 215] on div "public class Main { public static void main ( String [ ] args ) { int toOne = 3…" at bounding box center [211, 206] width 353 height 139
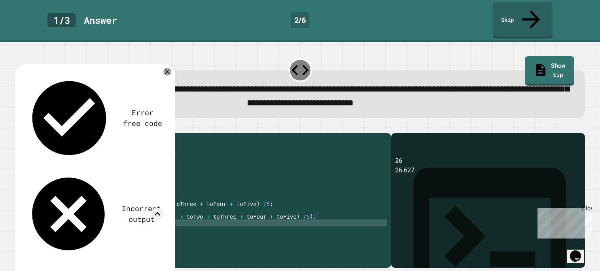
click at [101, 214] on div "public class Main { public static void main ( String [ ] args ) { int toOne = 3…" at bounding box center [211, 206] width 353 height 139
type textarea "**********"
click at [165, 67] on icon at bounding box center [167, 71] width 9 height 9
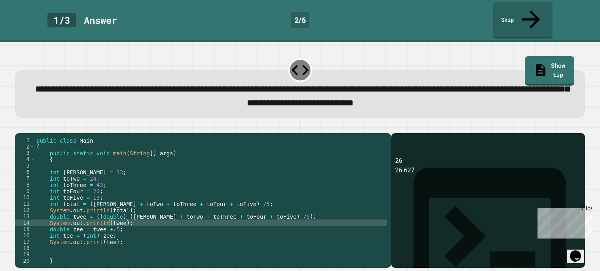
click at [19, 127] on icon "button" at bounding box center [19, 127] width 0 height 0
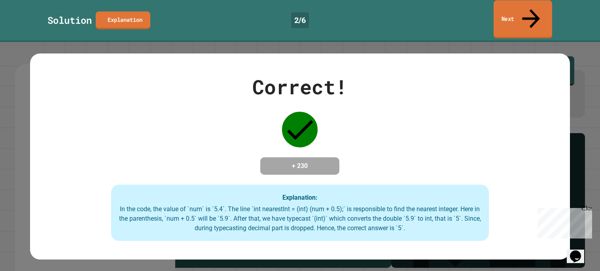
click at [525, 10] on link "Next" at bounding box center [523, 19] width 59 height 38
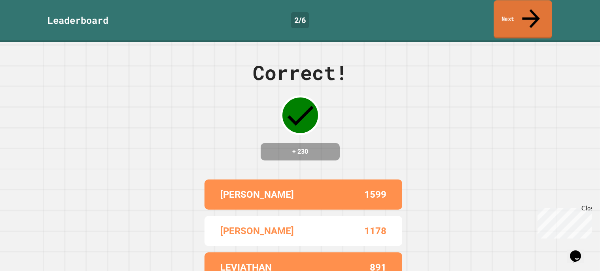
click at [511, 14] on link "Next" at bounding box center [523, 19] width 58 height 38
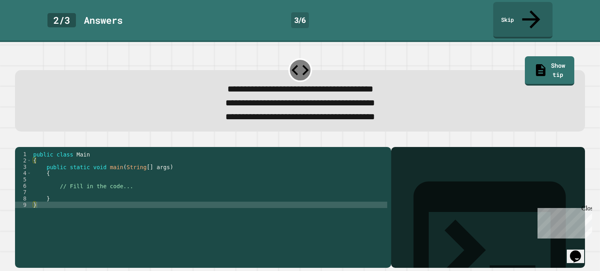
click at [222, 182] on div "public class Main { public static void main ( String [ ] args ) { // Fill in th…" at bounding box center [210, 214] width 356 height 127
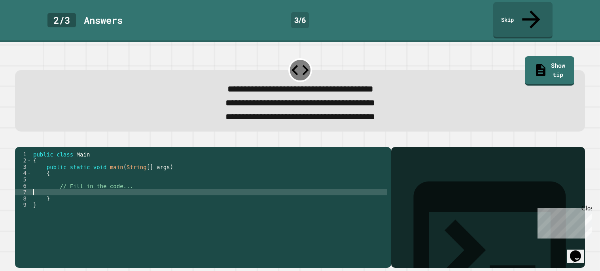
click at [209, 188] on div "public class Main { public static void main ( String [ ] args ) { // Fill in th…" at bounding box center [210, 214] width 356 height 127
click at [219, 179] on div "public class Main { public static void main ( String [ ] args ) { // Fill in th…" at bounding box center [210, 214] width 356 height 127
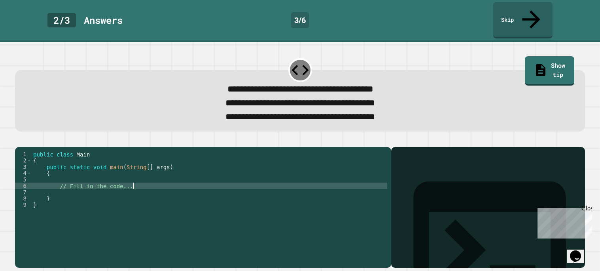
click at [219, 179] on div "public class Main { public static void main ( String [ ] args ) { // Fill in th…" at bounding box center [210, 214] width 356 height 127
click at [141, 170] on div "public class Main { public static void main ( String [ ] args ) { // Fill in th…" at bounding box center [210, 214] width 356 height 127
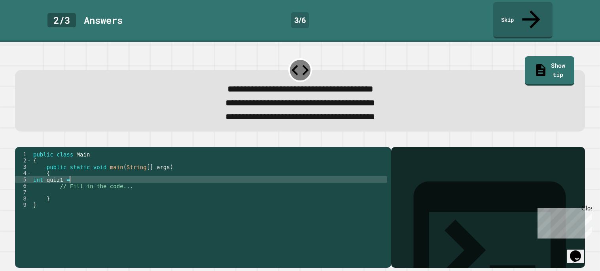
scroll to position [0, 2]
type textarea "**********"
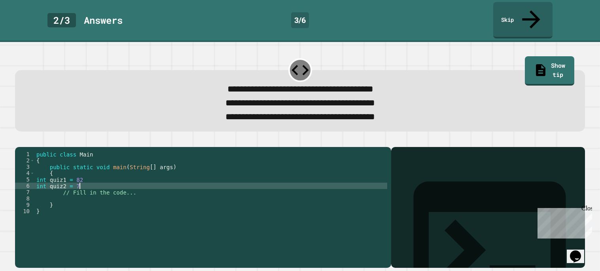
type textarea "**********"
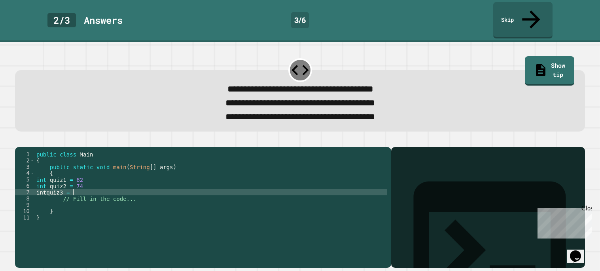
click at [47, 185] on div "public class Main { public static void main ( String [ ] args ) { int quiz1 = 8…" at bounding box center [211, 214] width 353 height 127
click at [81, 185] on div "public class Main { public static void main ( String [ ] args ) { int quiz1 = 8…" at bounding box center [211, 214] width 353 height 127
type textarea "**********"
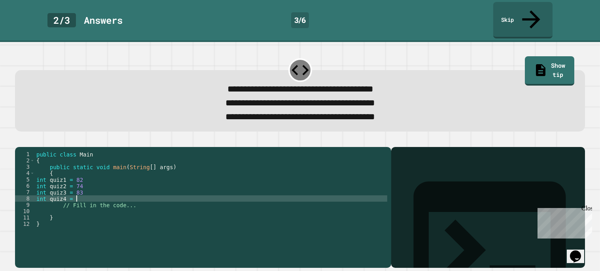
type textarea "**********"
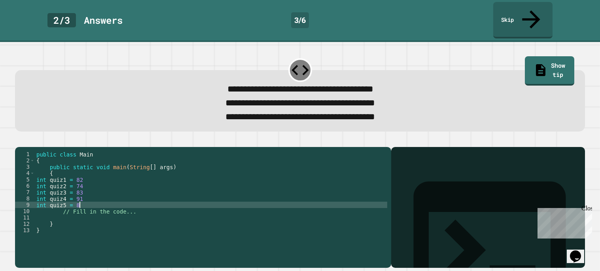
scroll to position [0, 2]
click at [90, 192] on div "public class Main { public static void main ( String [ ] args ) { int quiz1 = 8…" at bounding box center [211, 214] width 353 height 127
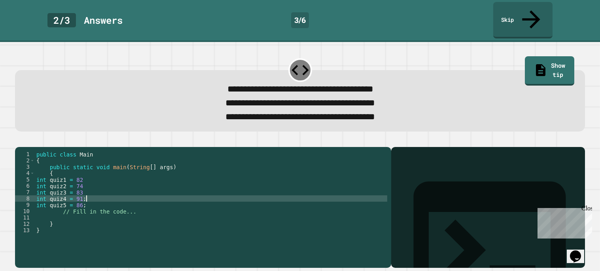
click at [88, 186] on div "public class Main { public static void main ( String [ ] args ) { int quiz1 = 8…" at bounding box center [211, 214] width 353 height 127
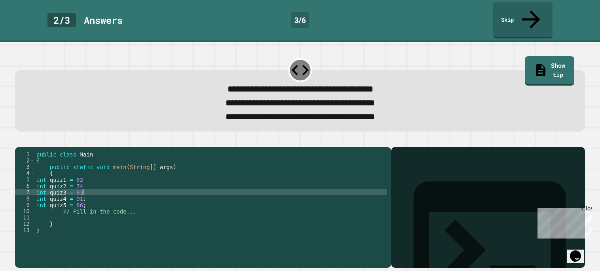
scroll to position [0, 3]
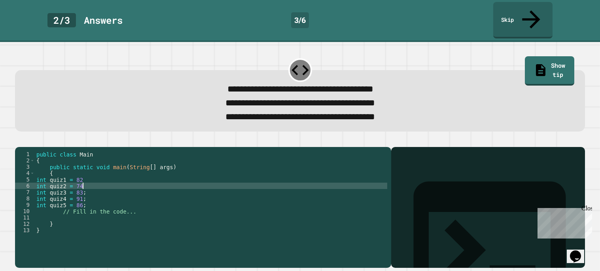
click at [86, 178] on div "public class Main { public static void main ( String [ ] args ) { int quiz1 = 8…" at bounding box center [211, 214] width 353 height 127
click at [89, 170] on div "public class Main { public static void main ( String [ ] args ) { int quiz1 = 8…" at bounding box center [211, 214] width 353 height 127
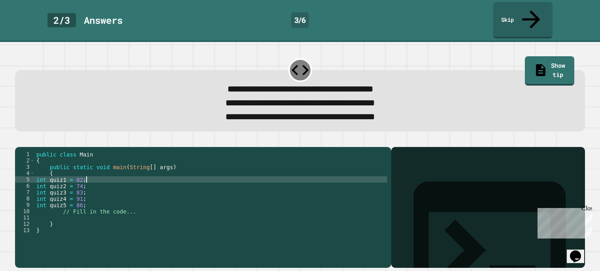
click at [96, 200] on div "public class Main { public static void main ( String [ ] args ) { int quiz1 = 8…" at bounding box center [211, 214] width 353 height 127
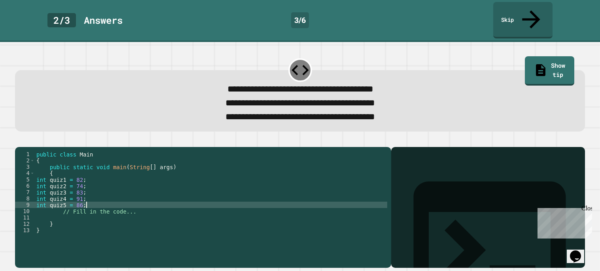
type textarea "**********"
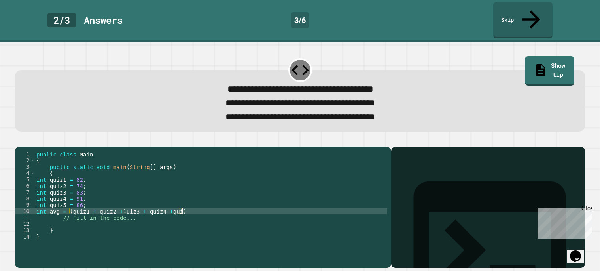
scroll to position [0, 10]
click at [217, 206] on div "public class Main { public static void main ( String [ ] args ) { int quiz1 = 8…" at bounding box center [211, 214] width 353 height 127
type textarea "**********"
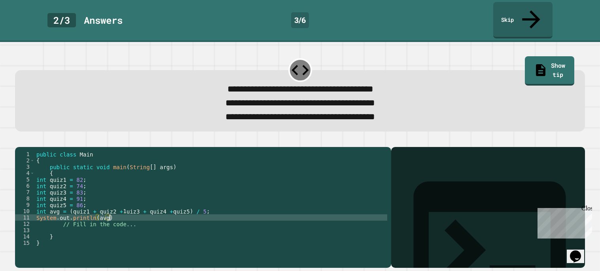
scroll to position [0, 5]
click at [19, 140] on icon "button" at bounding box center [19, 140] width 0 height 0
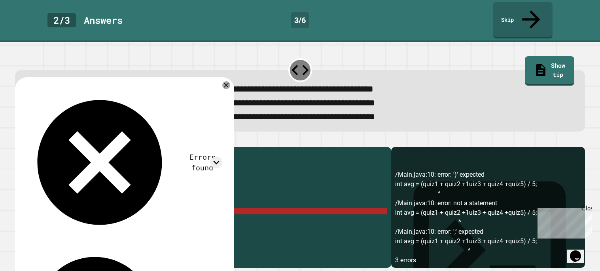
click at [192, 206] on div "public class Main { public static void main ( String [ ] args ) { int quiz1 = 8…" at bounding box center [211, 214] width 353 height 127
click at [70, 205] on div "public class Main { public static void main ( String [ ] args ) { int quiz1 = 8…" at bounding box center [211, 214] width 353 height 127
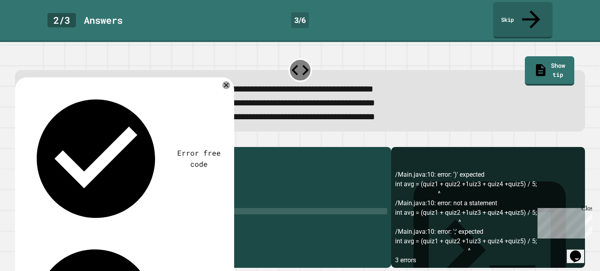
click at [129, 205] on div "public class Main { public static void main ( String [ ] args ) { int quiz1 = 8…" at bounding box center [211, 214] width 353 height 127
click at [72, 205] on div "public class Main { public static void main ( String [ ] args ) { int quiz1 = 8…" at bounding box center [211, 214] width 353 height 127
click at [19, 140] on button "button" at bounding box center [19, 140] width 0 height 0
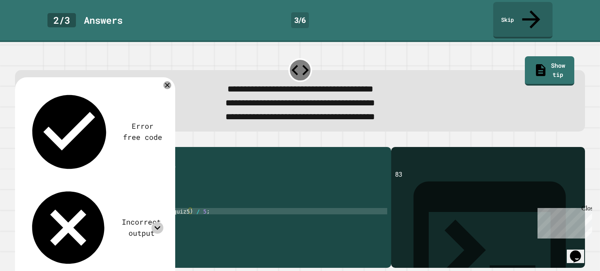
click at [153, 222] on icon at bounding box center [158, 228] width 12 height 12
drag, startPoint x: 139, startPoint y: 216, endPoint x: 58, endPoint y: 218, distance: 81.2
click at [58, 218] on div "public class Main { public static void main ( String [ ] args ) { int quiz1 = 8…" at bounding box center [211, 214] width 353 height 127
type textarea "**********"
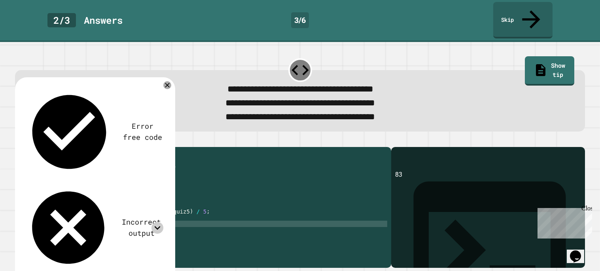
scroll to position [0, 0]
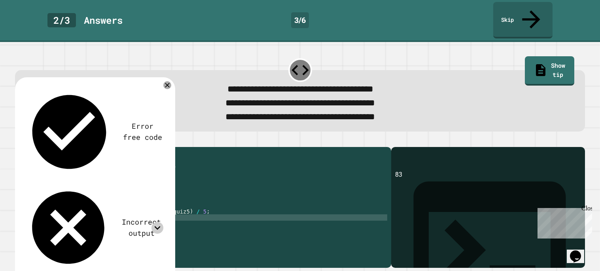
type textarea "**********"
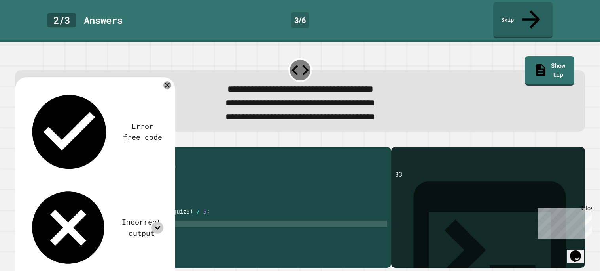
scroll to position [0, 2]
drag, startPoint x: 70, startPoint y: 204, endPoint x: 206, endPoint y: 205, distance: 135.7
click at [206, 205] on div "public class Main { public static void main ( String [ ] args ) { int quiz1 = 8…" at bounding box center [211, 214] width 353 height 127
click at [207, 218] on div "public class Main { public static void main ( String [ ] args ) { int quiz1 = 8…" at bounding box center [211, 214] width 353 height 127
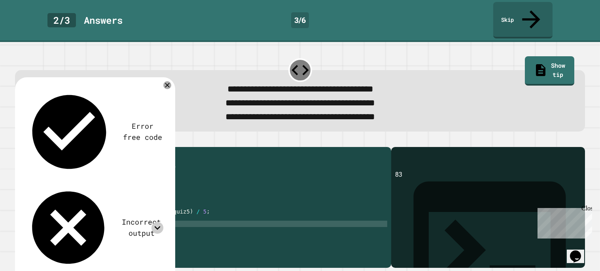
paste textarea "**********"
type textarea "**********"
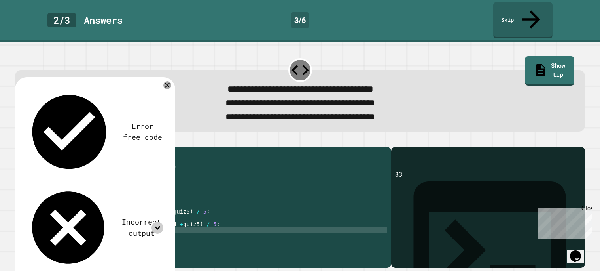
scroll to position [0, 5]
click at [19, 140] on icon "button" at bounding box center [19, 140] width 0 height 0
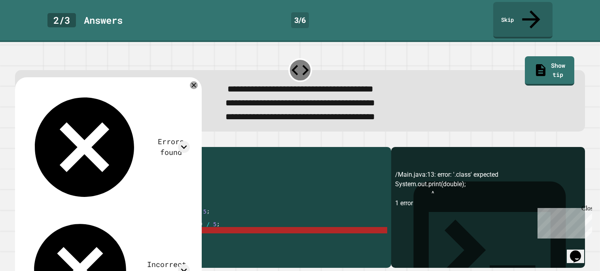
click at [91, 223] on div "public class Main { public static void main ( String [ ] args ) { int quiz1 = 8…" at bounding box center [211, 214] width 353 height 127
click at [114, 224] on div "public class Main { public static void main ( String [ ] args ) { int quiz1 = 8…" at bounding box center [211, 214] width 353 height 127
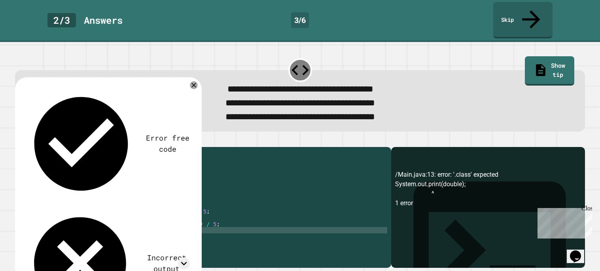
scroll to position [0, 0]
click at [19, 140] on icon "button" at bounding box center [19, 140] width 0 height 0
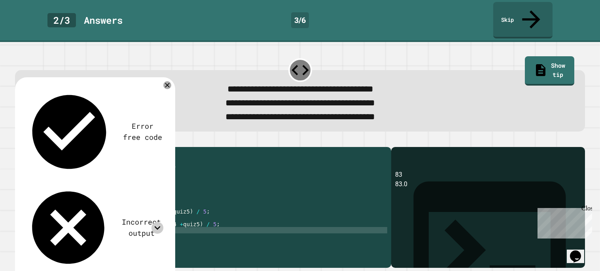
click at [156, 222] on icon at bounding box center [158, 228] width 12 height 12
click at [110, 218] on div "public class Main { public static void main ( String [ ] args ) { int quiz1 = 8…" at bounding box center [211, 214] width 353 height 127
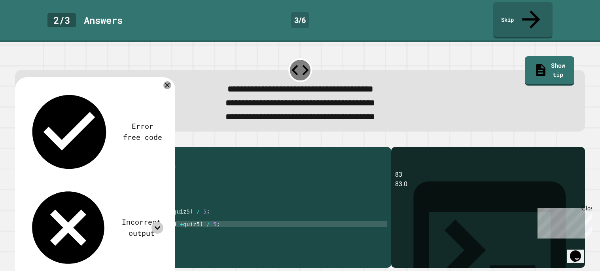
click at [214, 216] on div "public class Main { public static void main ( String [ ] args ) { int quiz1 = 8…" at bounding box center [211, 214] width 353 height 127
click at [79, 216] on div "public class Main { public static void main ( String [ ] args ) { int quiz1 = 8…" at bounding box center [211, 214] width 353 height 127
click at [104, 222] on div "public class Main { public static void main ( String [ ] args ) { int quiz1 = 8…" at bounding box center [211, 214] width 353 height 127
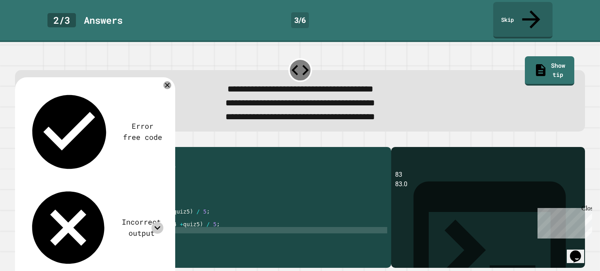
click at [104, 222] on div "public class Main { public static void main ( String [ ] args ) { int quiz1 = 8…" at bounding box center [211, 214] width 353 height 127
click at [116, 218] on div "public class Main { public static void main ( String [ ] args ) { int quiz1 = 8…" at bounding box center [211, 214] width 353 height 127
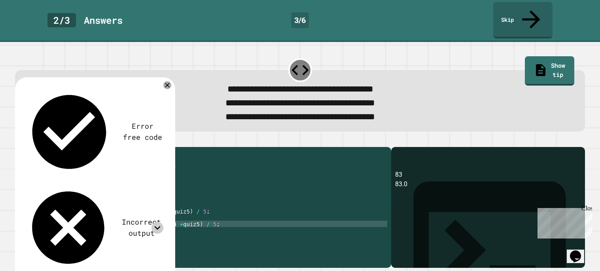
click at [116, 218] on div "public class Main { public static void main ( String [ ] args ) { int quiz1 = 8…" at bounding box center [211, 214] width 353 height 127
click at [80, 218] on div "public class Main { public static void main ( String [ ] args ) { int quiz1 = 8…" at bounding box center [211, 208] width 353 height 114
click at [79, 216] on div "public class Main { public static void main ( String [ ] args ) { int quiz1 = 8…" at bounding box center [211, 214] width 353 height 127
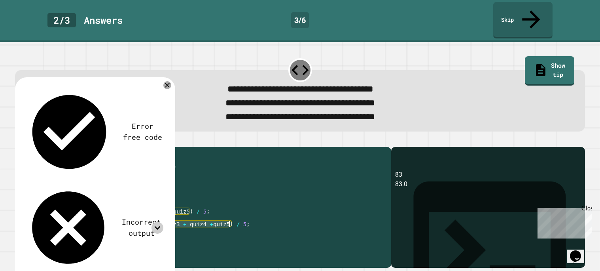
drag, startPoint x: 114, startPoint y: 217, endPoint x: 228, endPoint y: 215, distance: 114.8
click at [228, 215] on div "public class Main { public static void main ( String [ ] args ) { int quiz1 = 8…" at bounding box center [211, 214] width 353 height 127
click at [140, 218] on div "public class Main { public static void main ( String [ ] args ) { int quiz1 = 8…" at bounding box center [211, 214] width 353 height 127
type textarea "**********"
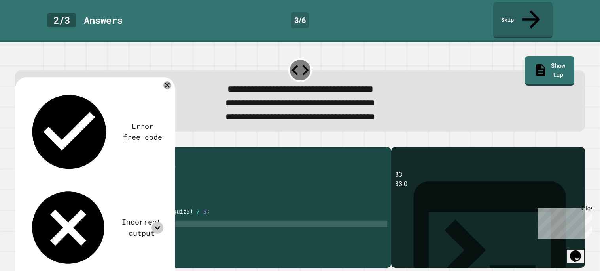
click at [19, 140] on button "button" at bounding box center [19, 140] width 0 height 0
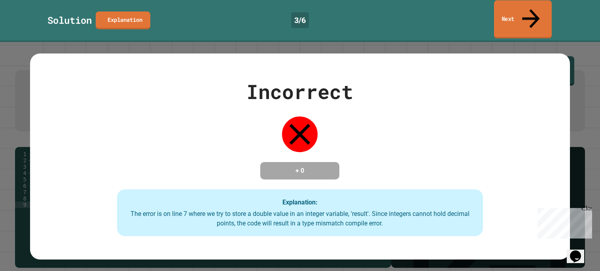
click at [524, 14] on link "Next" at bounding box center [523, 19] width 58 height 38
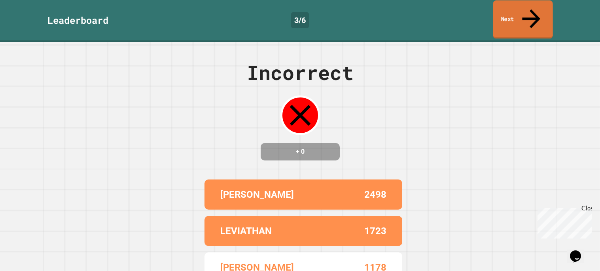
click at [514, 16] on link "Next" at bounding box center [523, 19] width 60 height 38
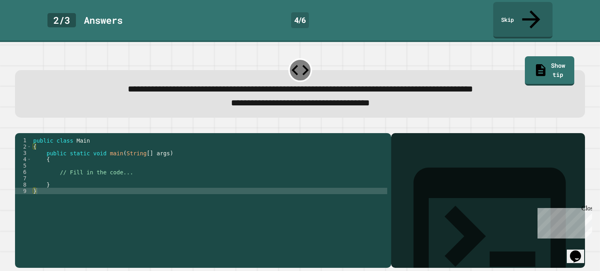
click at [184, 157] on div "public class Main { public static void main ( String [ ] args ) { // Fill in th…" at bounding box center [210, 206] width 356 height 139
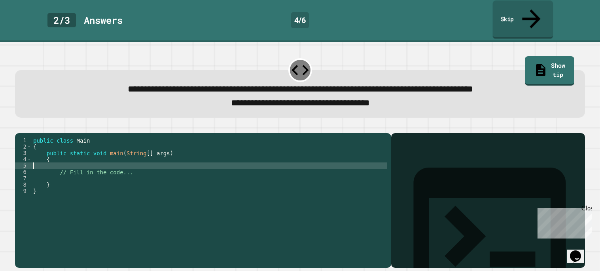
click at [530, 13] on icon at bounding box center [531, 19] width 27 height 28
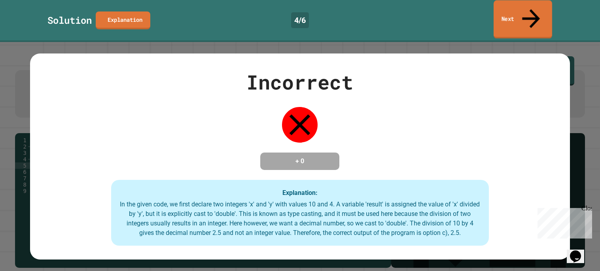
click at [524, 0] on div "Solution Explanation 4 / 6 Next" at bounding box center [300, 21] width 600 height 42
click at [526, 9] on link "Next" at bounding box center [523, 19] width 60 height 38
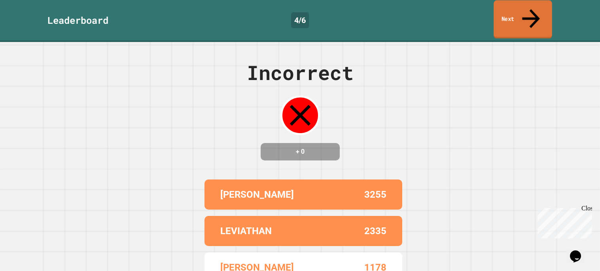
click at [524, 8] on link "Next" at bounding box center [523, 19] width 59 height 38
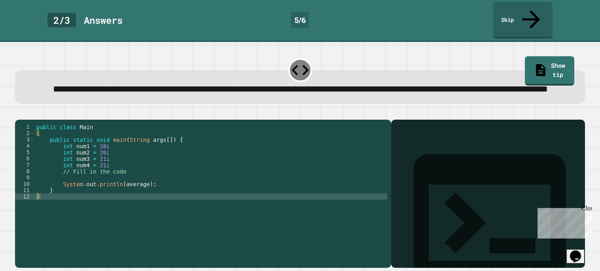
click at [123, 170] on div "public class Main { public static void main ( String args [ ]) { int num1 = 20 …" at bounding box center [211, 192] width 353 height 139
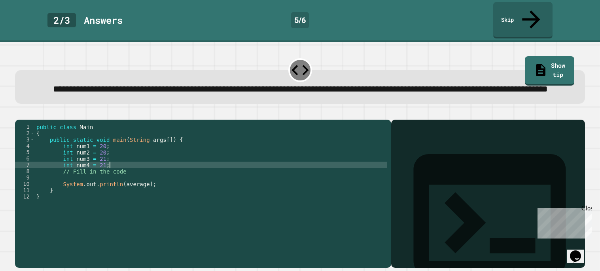
type textarea "**********"
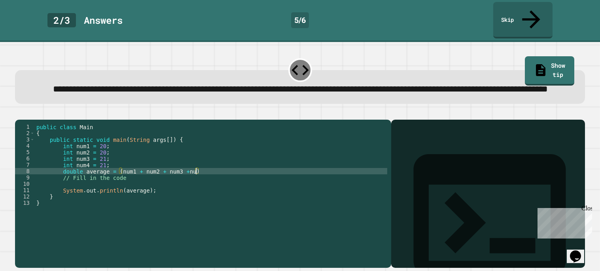
scroll to position [0, 11]
click at [214, 176] on div "public class Main { public static void main ( String args [ ]) { int num1 = 20 …" at bounding box center [211, 192] width 353 height 139
click at [172, 183] on div "public class Main { public static void main ( String args [ ]) { int num1 = 20 …" at bounding box center [211, 192] width 353 height 139
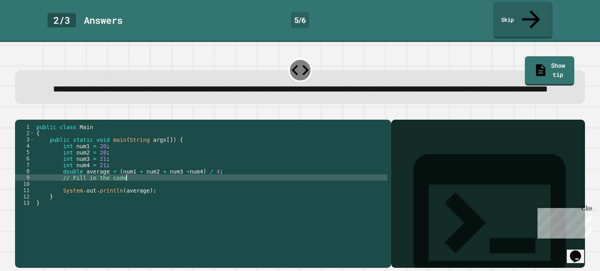
click at [19, 113] on icon "button" at bounding box center [19, 113] width 0 height 0
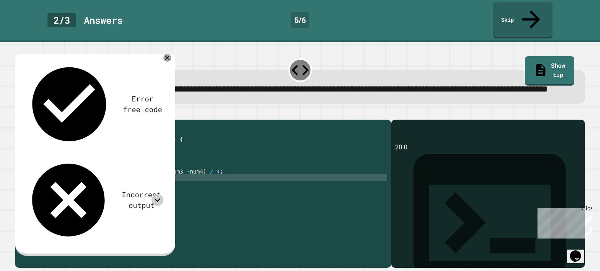
click at [152, 194] on icon at bounding box center [158, 200] width 12 height 12
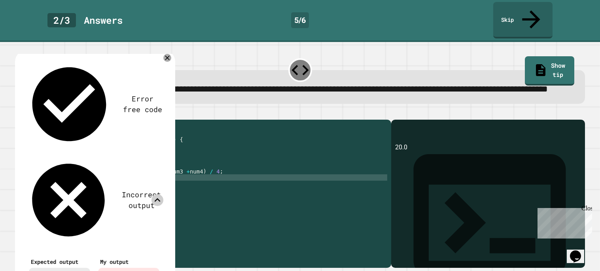
click at [152, 194] on icon at bounding box center [158, 200] width 12 height 12
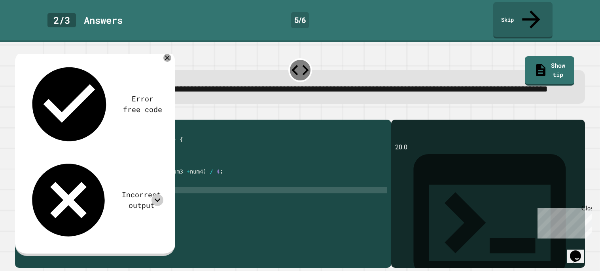
click at [175, 198] on div "public class Main { public static void main ( String args [ ]) { int num1 = 20 …" at bounding box center [211, 192] width 353 height 139
type textarea "**********"
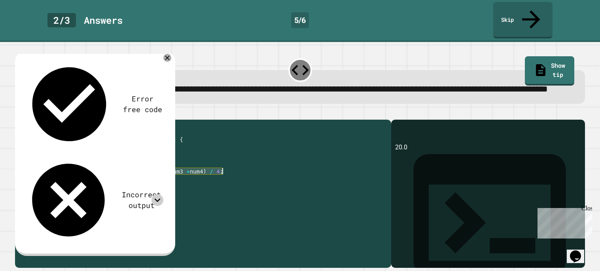
drag, startPoint x: 119, startPoint y: 175, endPoint x: 241, endPoint y: 177, distance: 121.5
click at [241, 177] on div "public class Main { public static void main ( String args [ ]) { int num1 = 20 …" at bounding box center [211, 192] width 353 height 139
type textarea "**********"
click at [234, 177] on div "public class Main { public static void main ( String args [ ]) { int num1 = 20 …" at bounding box center [211, 186] width 353 height 127
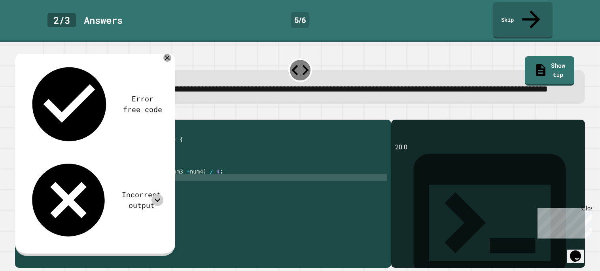
scroll to position [0, 4]
paste textarea "**********"
click at [199, 183] on div "public class Main { public static void main ( String args [ ]) { int num1 = 20 …" at bounding box center [211, 192] width 353 height 139
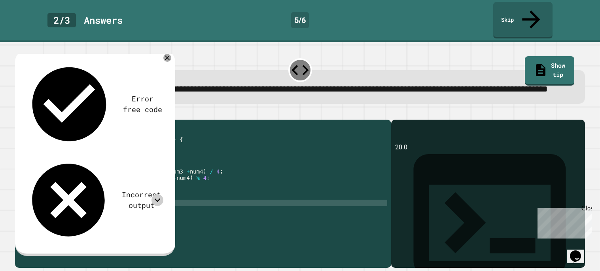
click at [151, 206] on div "public class Main { public static void main ( String args [ ]) { int num1 = 20 …" at bounding box center [211, 192] width 353 height 139
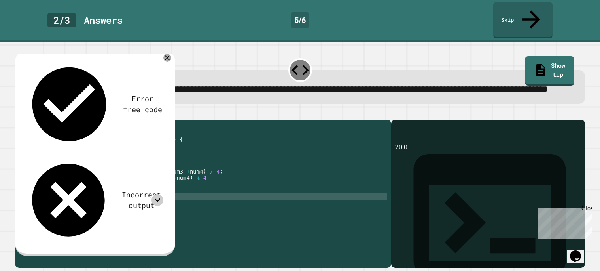
click at [151, 203] on div "public class Main { public static void main ( String args [ ]) { int num1 = 20 …" at bounding box center [211, 192] width 353 height 139
click at [19, 113] on icon "button" at bounding box center [19, 113] width 0 height 0
click at [156, 194] on icon at bounding box center [158, 200] width 12 height 12
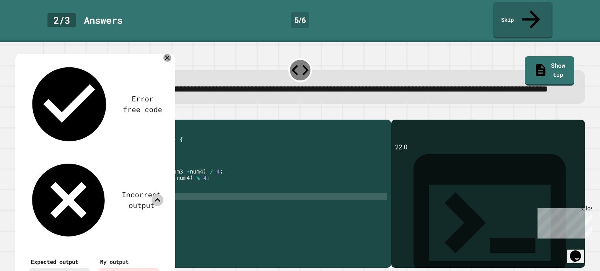
click at [169, 204] on div "public class Main { public static void main ( String args [ ]) { int num1 = 20 …" at bounding box center [211, 192] width 353 height 139
type textarea "**********"
click at [185, 202] on div "public class Main { public static void main ( String args [ ]) { int num1 = 20 …" at bounding box center [211, 192] width 353 height 139
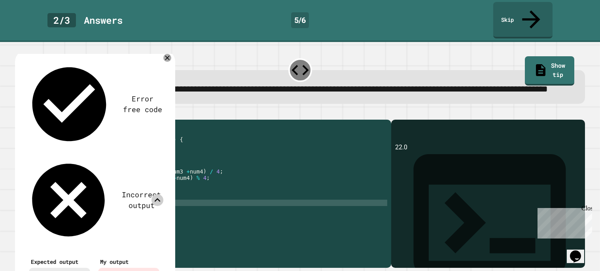
scroll to position [0, 7]
click at [167, 53] on icon at bounding box center [167, 57] width 9 height 9
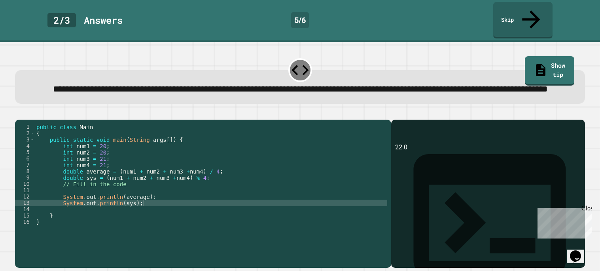
click at [19, 113] on icon "button" at bounding box center [19, 113] width 0 height 0
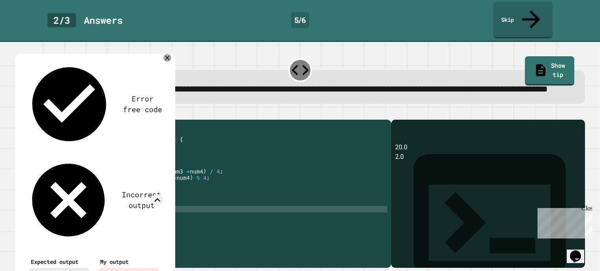
scroll to position [0, 1]
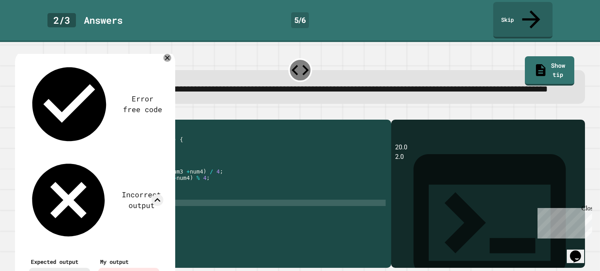
drag, startPoint x: 145, startPoint y: 213, endPoint x: 62, endPoint y: 208, distance: 83.3
click at [62, 208] on div "public class Main { public static void main ( String args [ ]) { int num1 = 20 …" at bounding box center [211, 192] width 353 height 139
type textarea "**********"
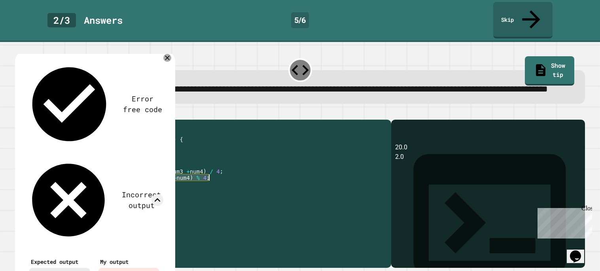
drag, startPoint x: 63, startPoint y: 182, endPoint x: 221, endPoint y: 184, distance: 157.9
click at [221, 184] on div "public class Main { public static void main ( String args [ ]) { int num1 = 20 …" at bounding box center [211, 192] width 353 height 139
type textarea "**********"
drag, startPoint x: 120, startPoint y: 178, endPoint x: 218, endPoint y: 175, distance: 97.8
click at [218, 175] on div "public class Main { public static void main ( String args [ ]) { int num1 = 20 …" at bounding box center [211, 192] width 353 height 139
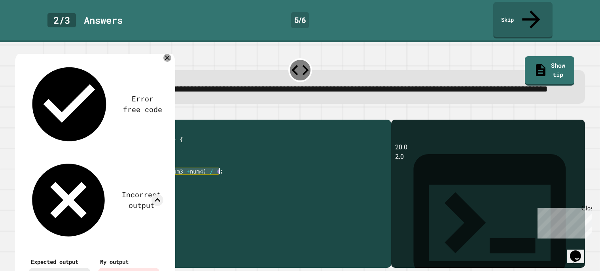
type textarea "**********"
click at [207, 187] on div "public class Main { public static void main ( String args [ ]) { int num1 = 20 …" at bounding box center [211, 192] width 353 height 139
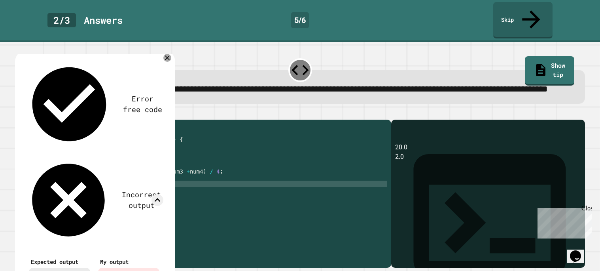
click at [203, 182] on div "public class Main { public static void main ( String args [ ]) { int num1 = 20 …" at bounding box center [211, 192] width 353 height 139
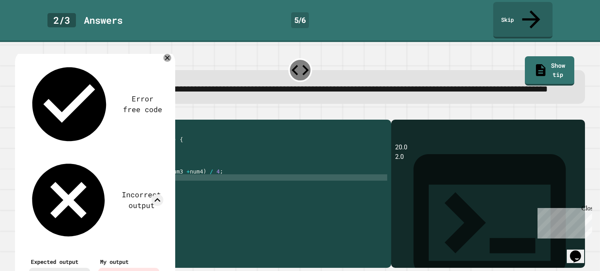
type textarea "*"
click at [525, 55] on link "Show tip" at bounding box center [550, 70] width 50 height 30
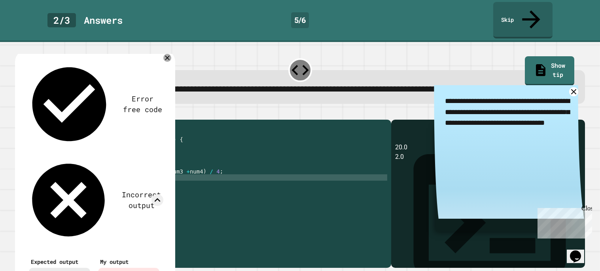
click at [218, 178] on div "public class Main { public static void main ( String args [ ]) { int num1 = 20 …" at bounding box center [211, 192] width 353 height 139
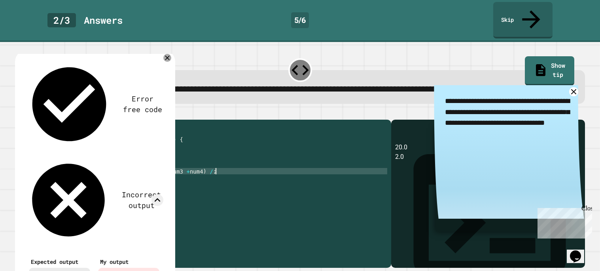
scroll to position [0, 12]
click at [120, 176] on div "public class Main { public static void main ( String args [ ]) { int num1 = 20 …" at bounding box center [211, 192] width 353 height 139
click at [167, 53] on icon at bounding box center [167, 57] width 9 height 9
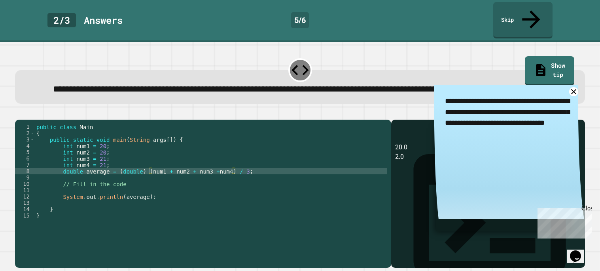
click at [19, 113] on icon "button" at bounding box center [19, 113] width 0 height 0
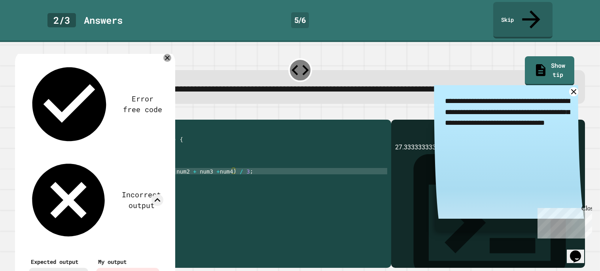
scroll to position [0, 5]
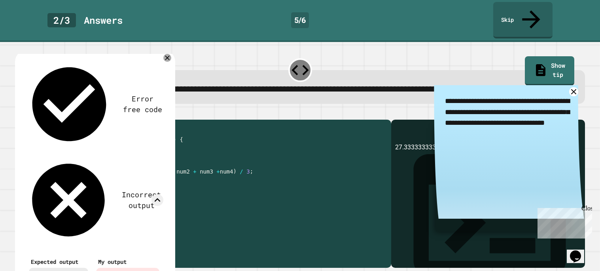
drag, startPoint x: 107, startPoint y: 168, endPoint x: 63, endPoint y: 171, distance: 44.0
click at [63, 171] on div "public class Main { public static void main ( String args [ ]) { int num1 = 20 …" at bounding box center [211, 192] width 353 height 139
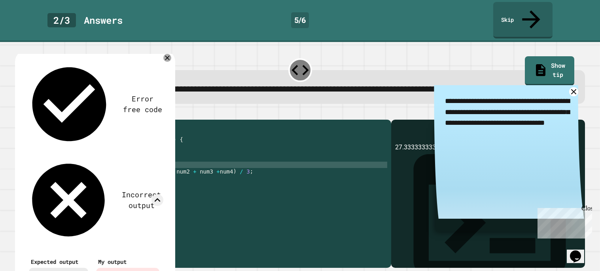
scroll to position [0, 0]
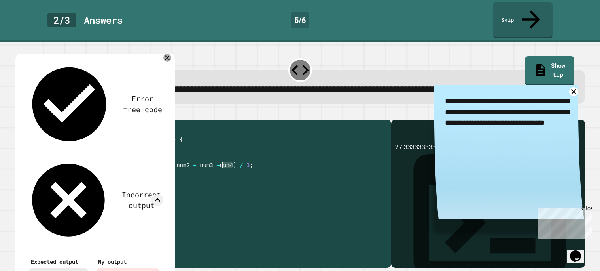
drag, startPoint x: 234, startPoint y: 171, endPoint x: 217, endPoint y: 171, distance: 17.0
click at [217, 171] on div "public class Main { public static void main ( String args [ ]) { int num1 = 20 …" at bounding box center [211, 192] width 353 height 139
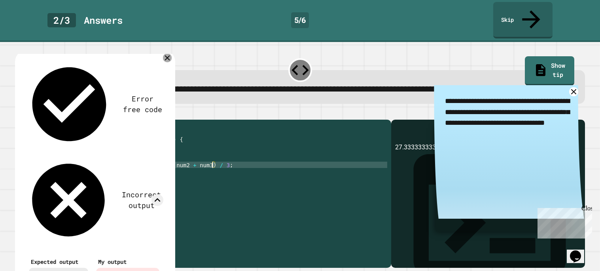
click at [167, 53] on icon at bounding box center [167, 57] width 9 height 9
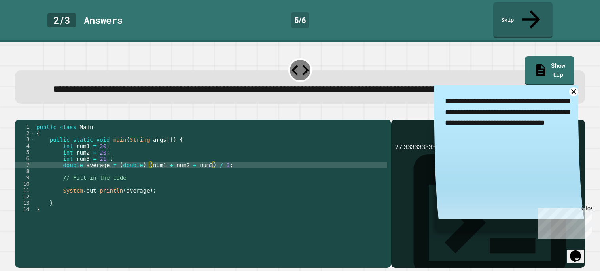
click at [19, 113] on icon "button" at bounding box center [19, 113] width 0 height 0
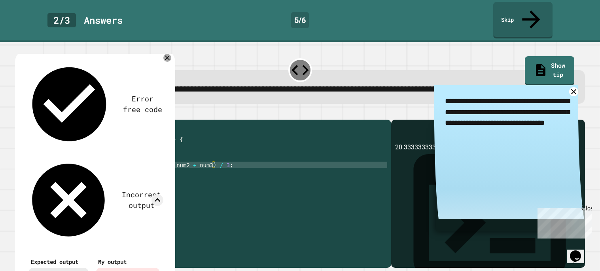
click at [120, 171] on div "public class Main { public static void main ( String args [ ]) { int num1 = 20 …" at bounding box center [211, 192] width 353 height 139
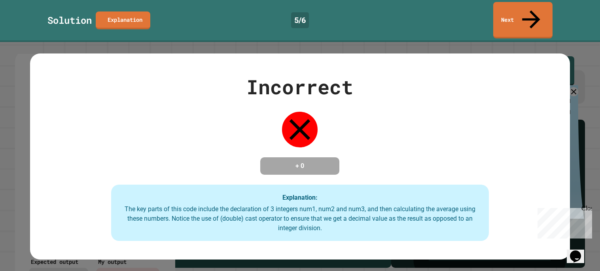
scroll to position [0, 6]
type textarea "**********"
click at [528, 8] on icon at bounding box center [531, 19] width 27 height 28
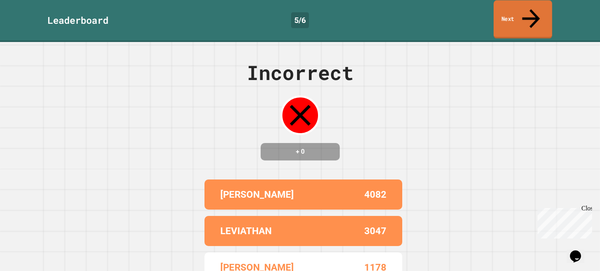
click at [528, 8] on icon at bounding box center [531, 18] width 27 height 28
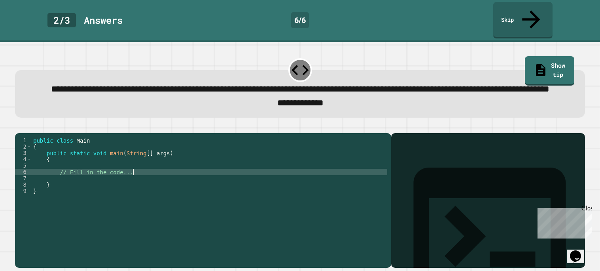
click at [141, 179] on div "public class Main { public static void main ( String [ ] args ) { // Fill in th…" at bounding box center [210, 200] width 356 height 127
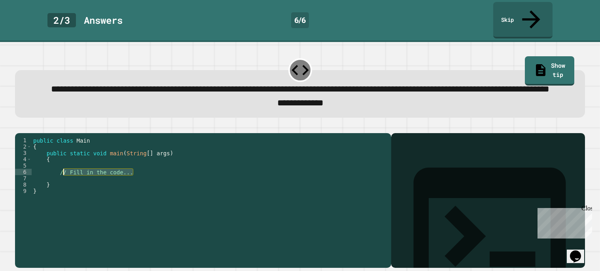
drag, startPoint x: 141, startPoint y: 179, endPoint x: 59, endPoint y: 178, distance: 81.9
click at [59, 178] on div "public class Main { public static void main ( String [ ] args ) { // Fill in th…" at bounding box center [210, 200] width 356 height 127
type textarea "**********"
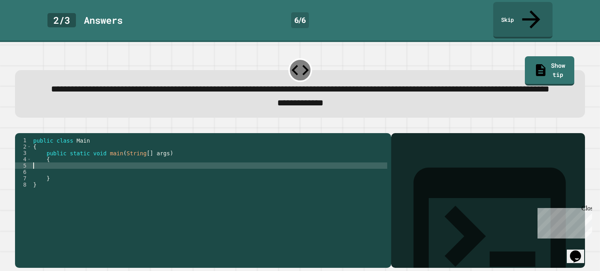
type textarea "*"
type textarea "**********"
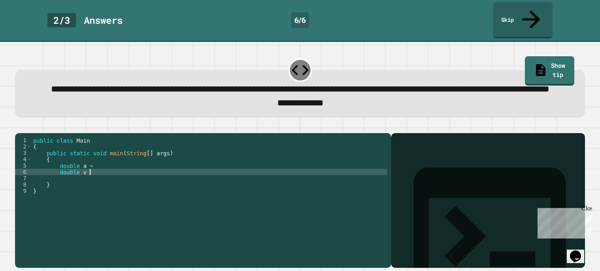
type textarea "**********"
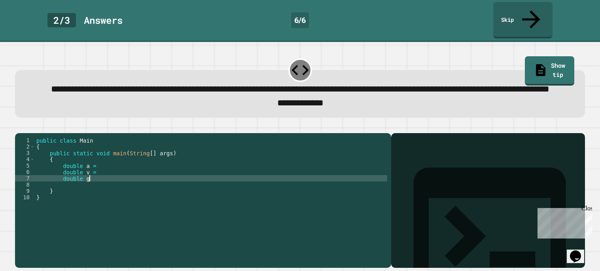
scroll to position [0, 3]
click at [132, 169] on div "public class Main { public static void main ( String [ ] args ) { double a = do…" at bounding box center [211, 200] width 353 height 127
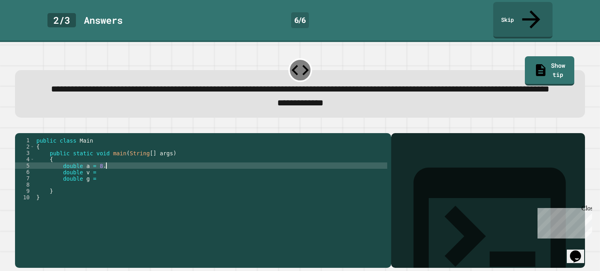
scroll to position [0, 5]
click at [134, 179] on div "public class Main { public static void main ( String [ ] args ) { double a = 8.…" at bounding box center [211, 200] width 353 height 127
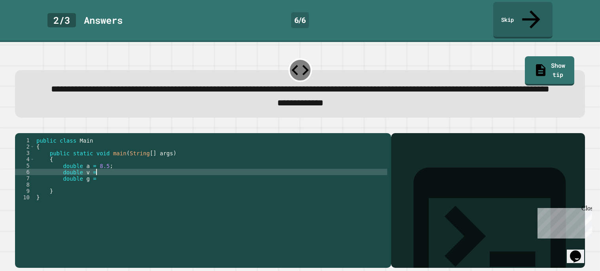
scroll to position [0, 4]
type textarea "**********"
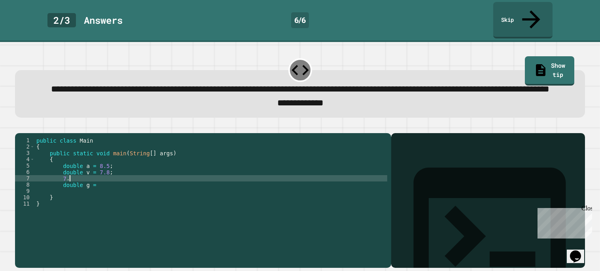
scroll to position [0, 2]
type textarea "*"
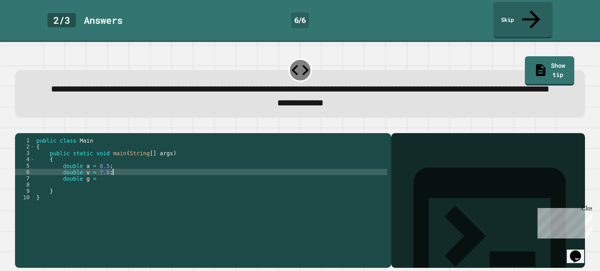
click at [125, 188] on div "public class Main { public static void main ( String [ ] args ) { double a = 8.…" at bounding box center [211, 200] width 353 height 127
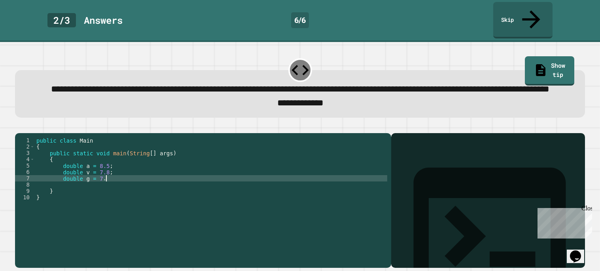
scroll to position [0, 5]
type textarea "**********"
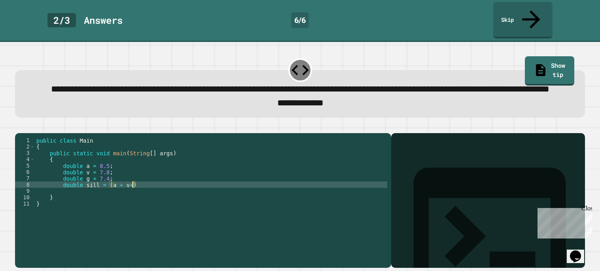
scroll to position [0, 6]
click at [149, 192] on div "public class Main { public static void main ( String [ ] args ) { double a = 8.…" at bounding box center [211, 200] width 353 height 127
type textarea "**********"
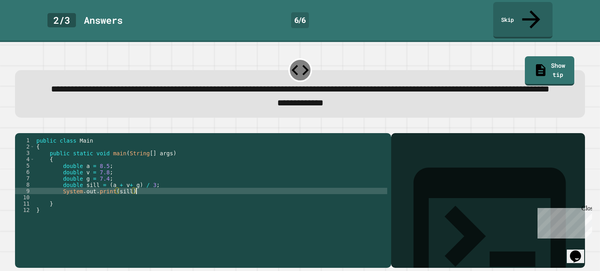
scroll to position [0, 6]
click at [87, 214] on div "public class Main { public static void main ( String [ ] args ) { double a = 8.…" at bounding box center [211, 200] width 353 height 127
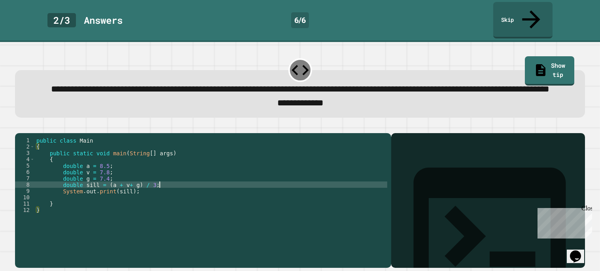
click at [167, 189] on div "public class Main { public static void main ( String [ ] args ) { double a = 8.…" at bounding box center [211, 200] width 353 height 127
type textarea "**********"
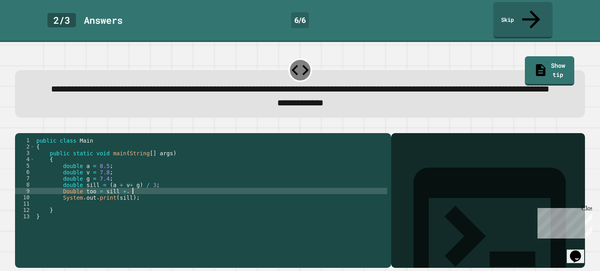
scroll to position [0, 6]
type textarea "**********"
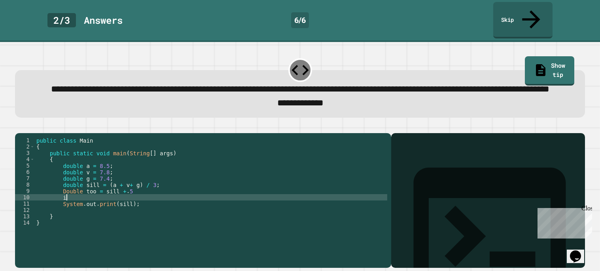
type textarea "*"
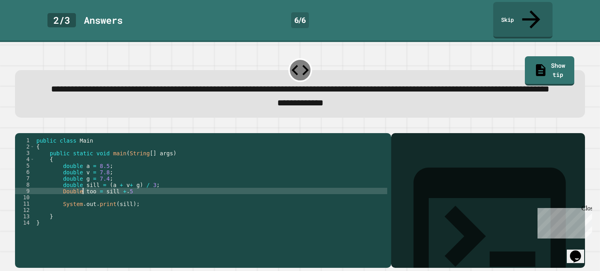
click at [83, 198] on div "public class Main { public static void main ( String [ ] args ) { double a = 8.…" at bounding box center [211, 200] width 353 height 127
click at [97, 198] on div "public class Main { public static void main ( String [ ] args ) { double a = 8.…" at bounding box center [211, 200] width 353 height 127
click at [163, 197] on div "public class Main { public static void main ( String [ ] args ) { double a = 8.…" at bounding box center [211, 200] width 353 height 127
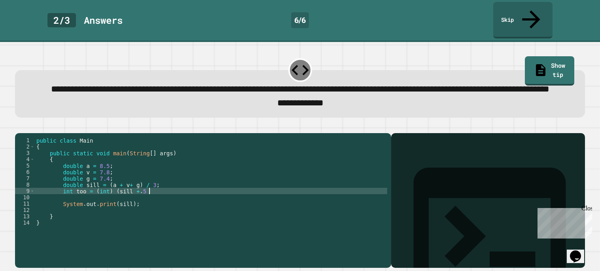
scroll to position [0, 8]
click at [19, 127] on icon "button" at bounding box center [19, 127] width 0 height 0
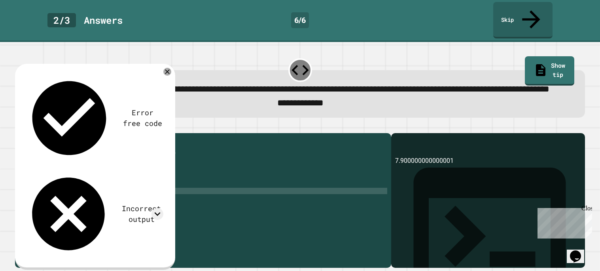
click at [134, 211] on div "public class Main { public static void main ( String [ ] args ) { double a = 8.…" at bounding box center [211, 200] width 353 height 127
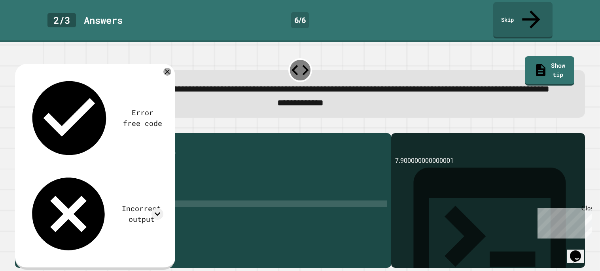
scroll to position [0, 6]
type textarea "**********"
click at [19, 127] on icon "button" at bounding box center [19, 127] width 0 height 0
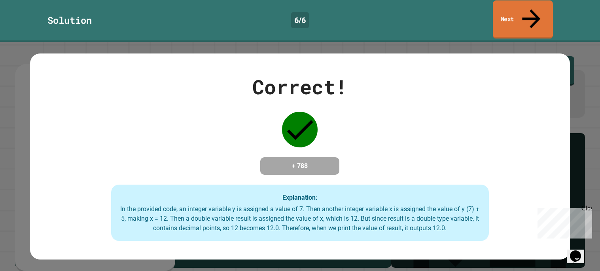
click at [536, 7] on link "Next" at bounding box center [523, 19] width 60 height 38
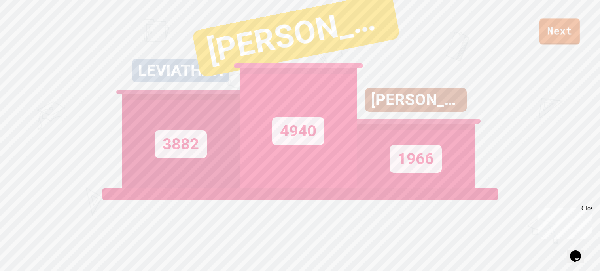
click at [565, 34] on link "Next" at bounding box center [560, 31] width 40 height 26
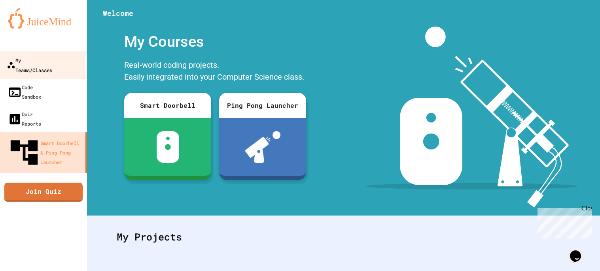
click at [26, 65] on link "My Teams/Classes" at bounding box center [44, 65] width 90 height 28
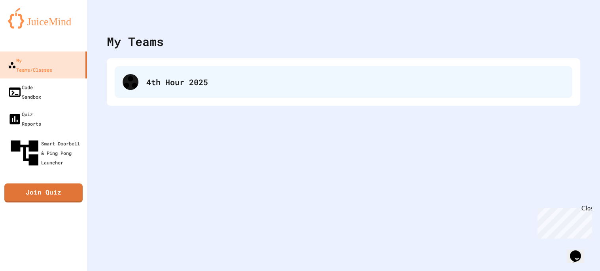
click at [169, 78] on div "4th Hour 2025" at bounding box center [355, 82] width 418 height 12
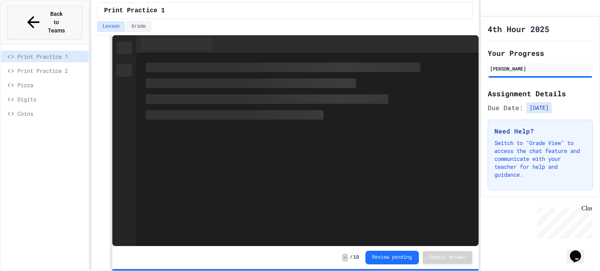
click at [62, 20] on button "Back to Teams" at bounding box center [44, 23] width 75 height 34
